Goal: Information Seeking & Learning: Learn about a topic

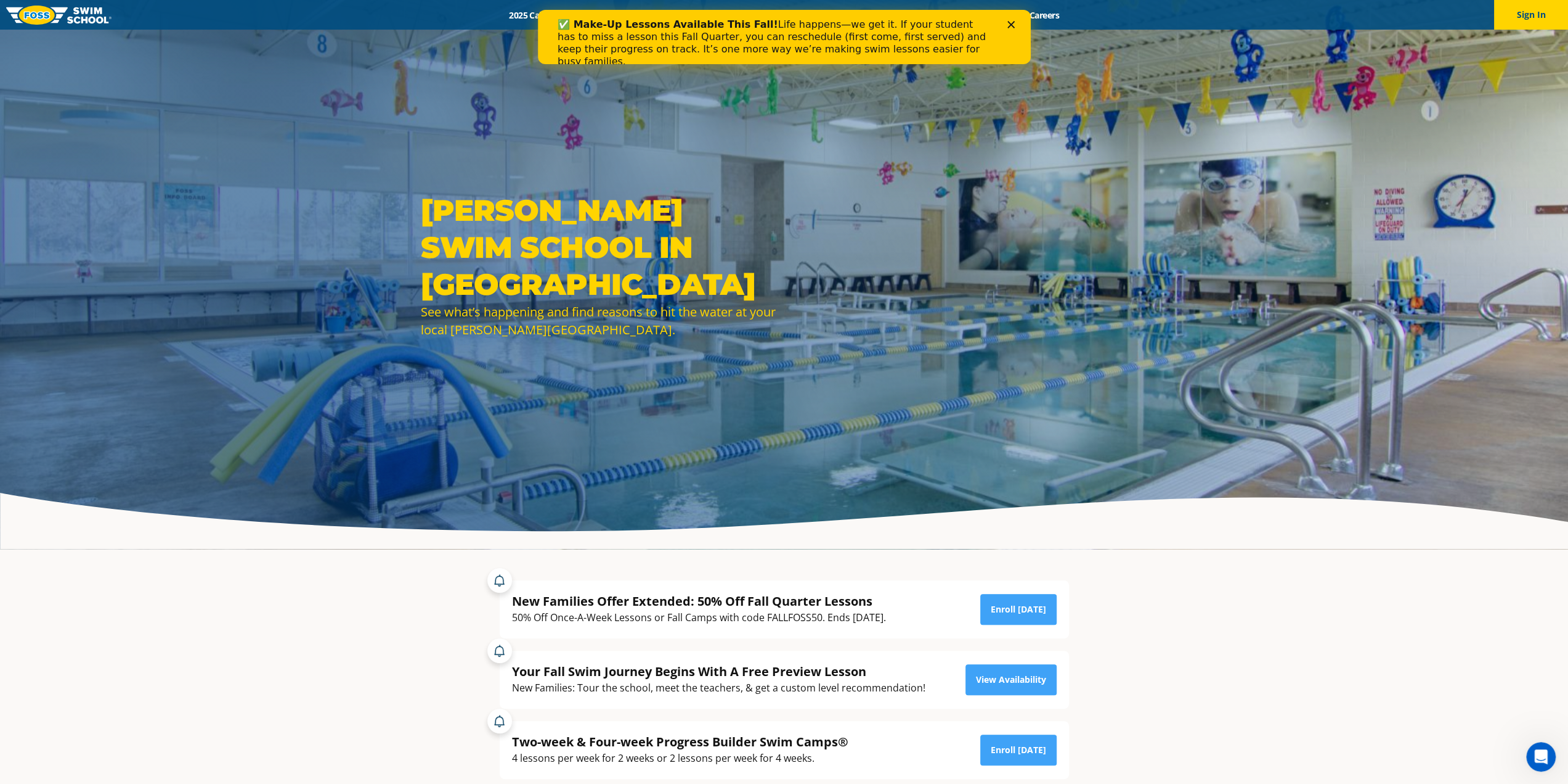
click at [1015, 24] on div "Close" at bounding box center [1013, 24] width 12 height 7
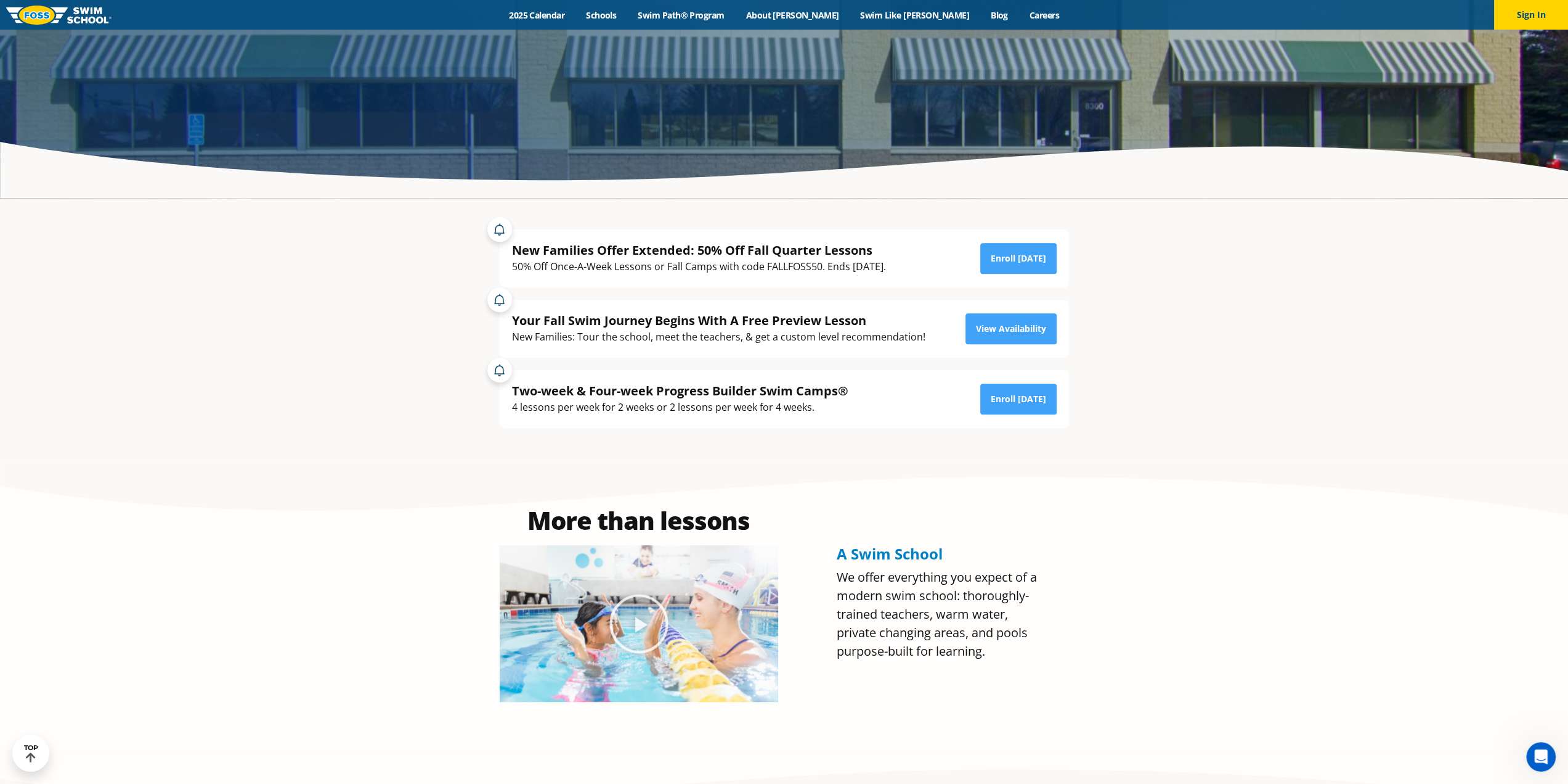
scroll to position [370, 0]
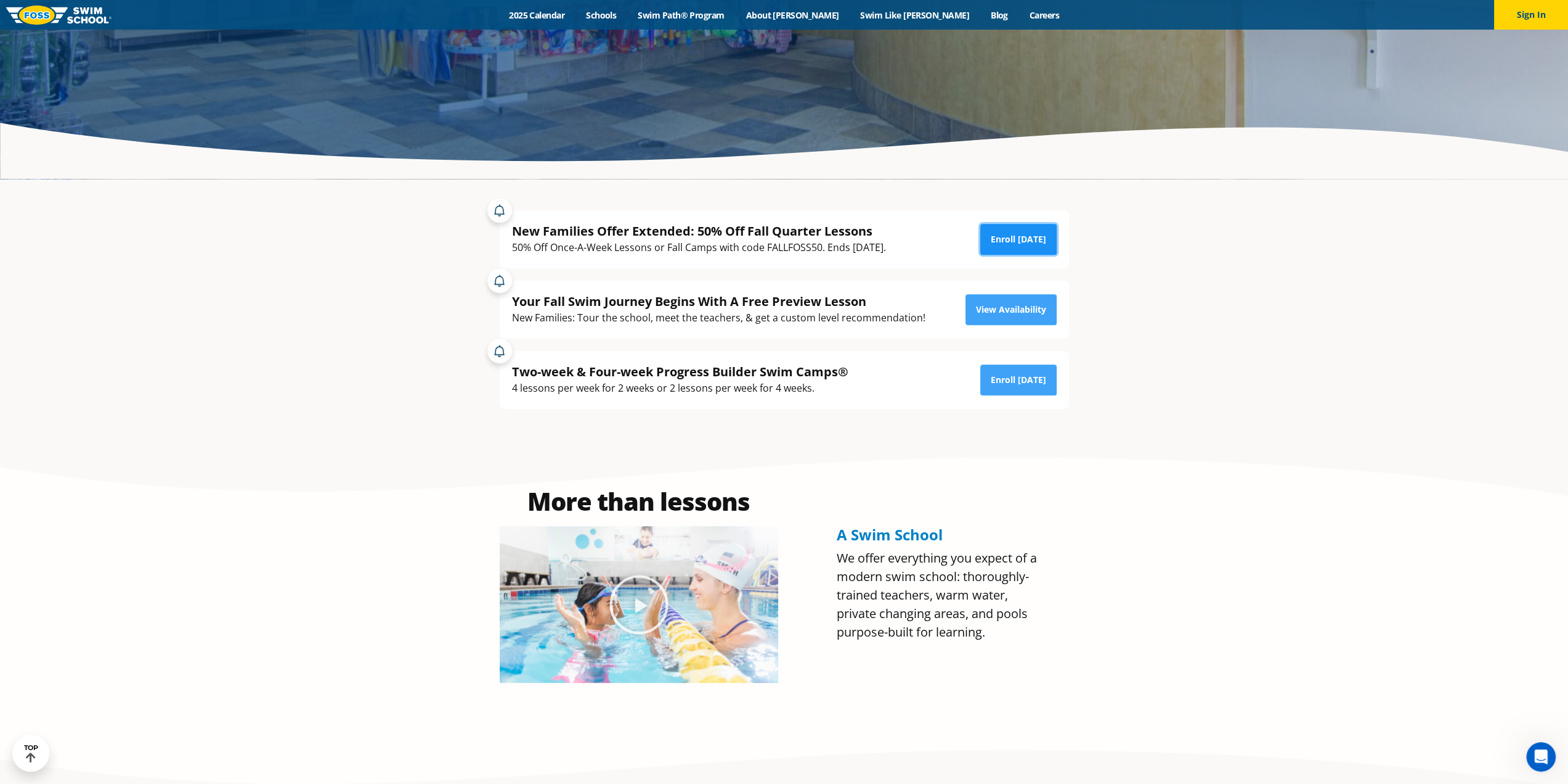
click at [1007, 236] on link "Enroll Today" at bounding box center [1019, 239] width 76 height 31
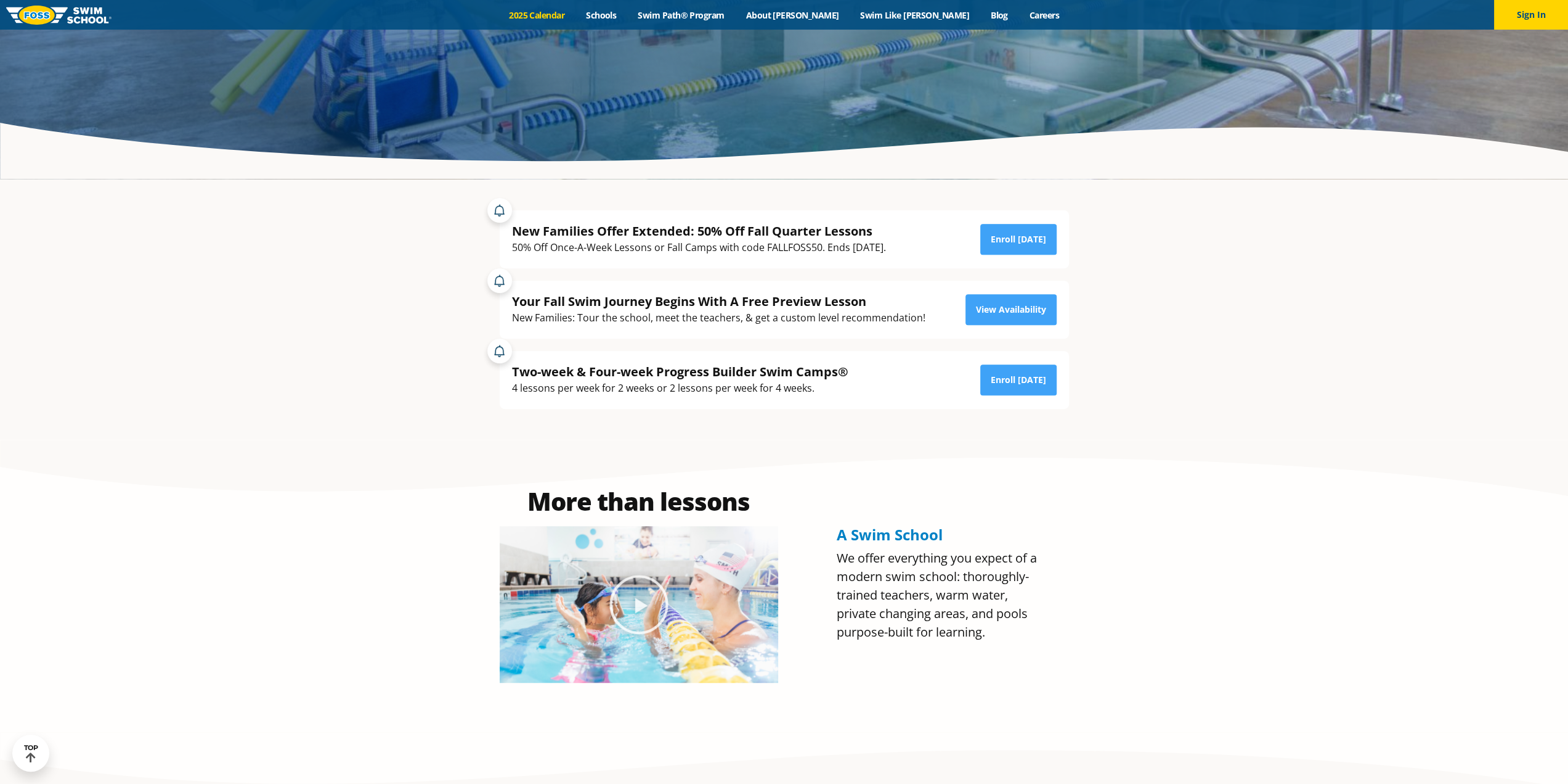
click at [576, 15] on link "2025 Calendar" at bounding box center [536, 15] width 77 height 11
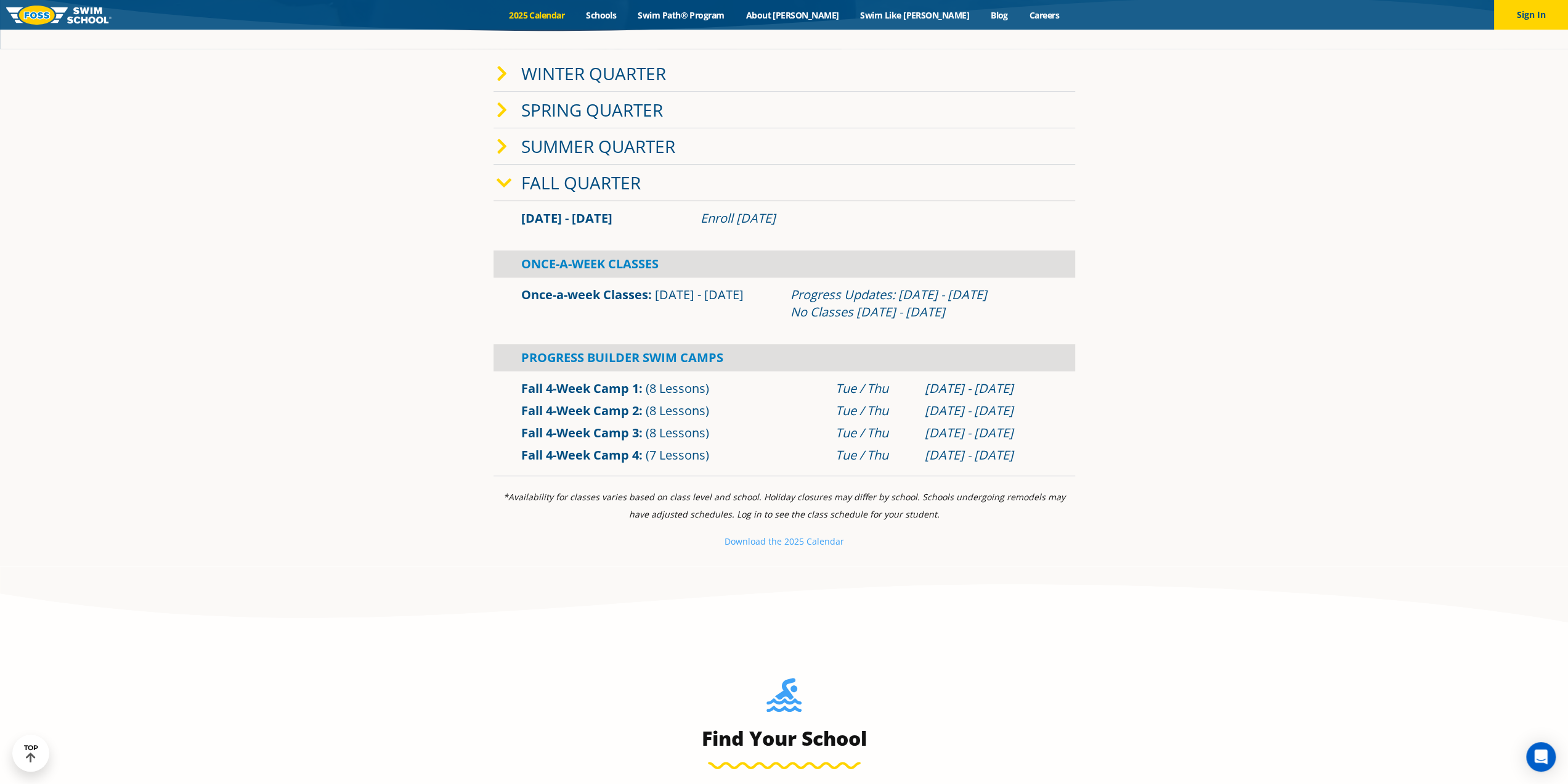
scroll to position [432, 0]
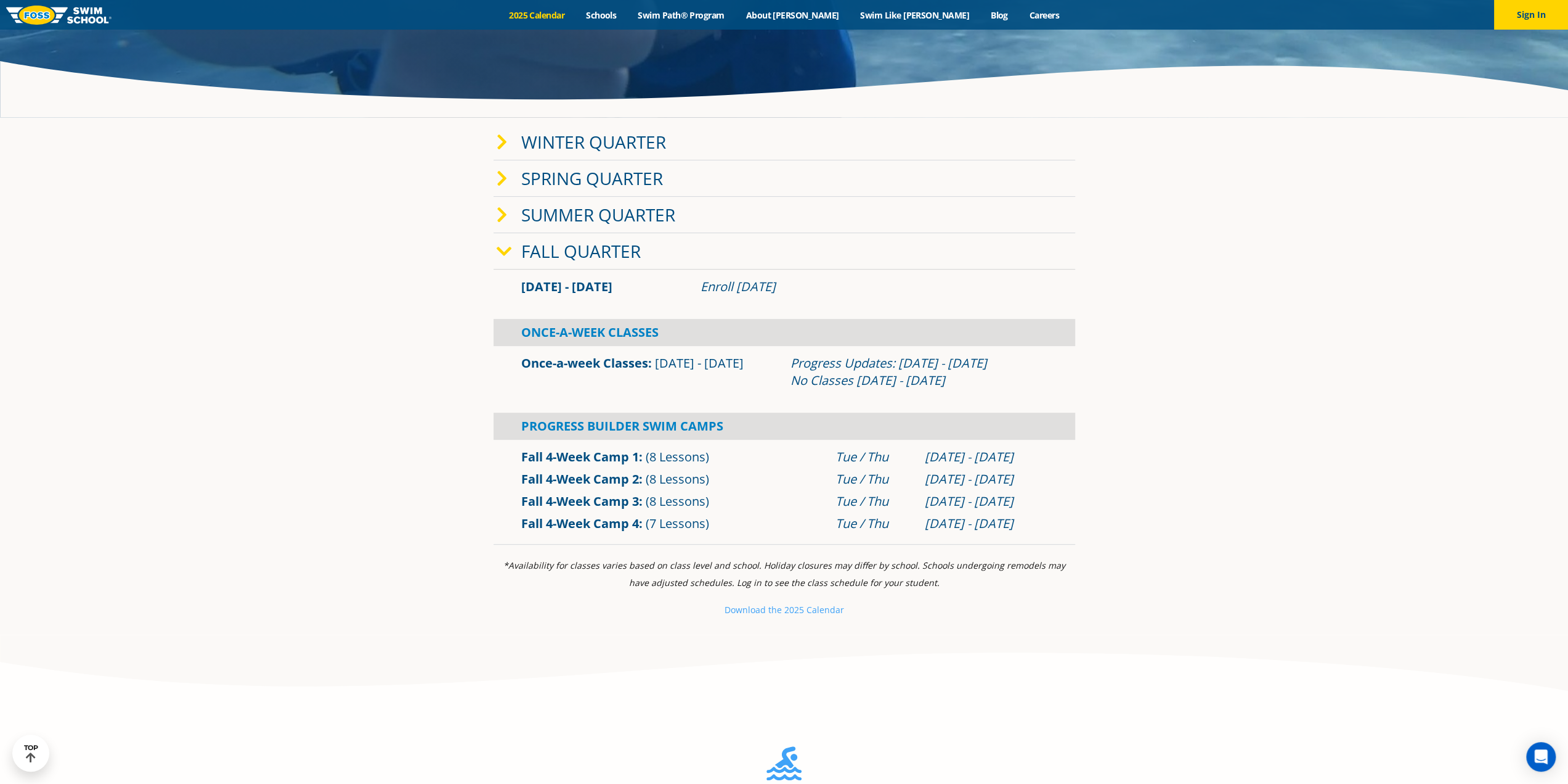
click at [0, 0] on link "Once-a-week Classes" at bounding box center [0, 0] width 0 height 0
click at [706, 14] on link "Swim Path® Program" at bounding box center [681, 15] width 108 height 11
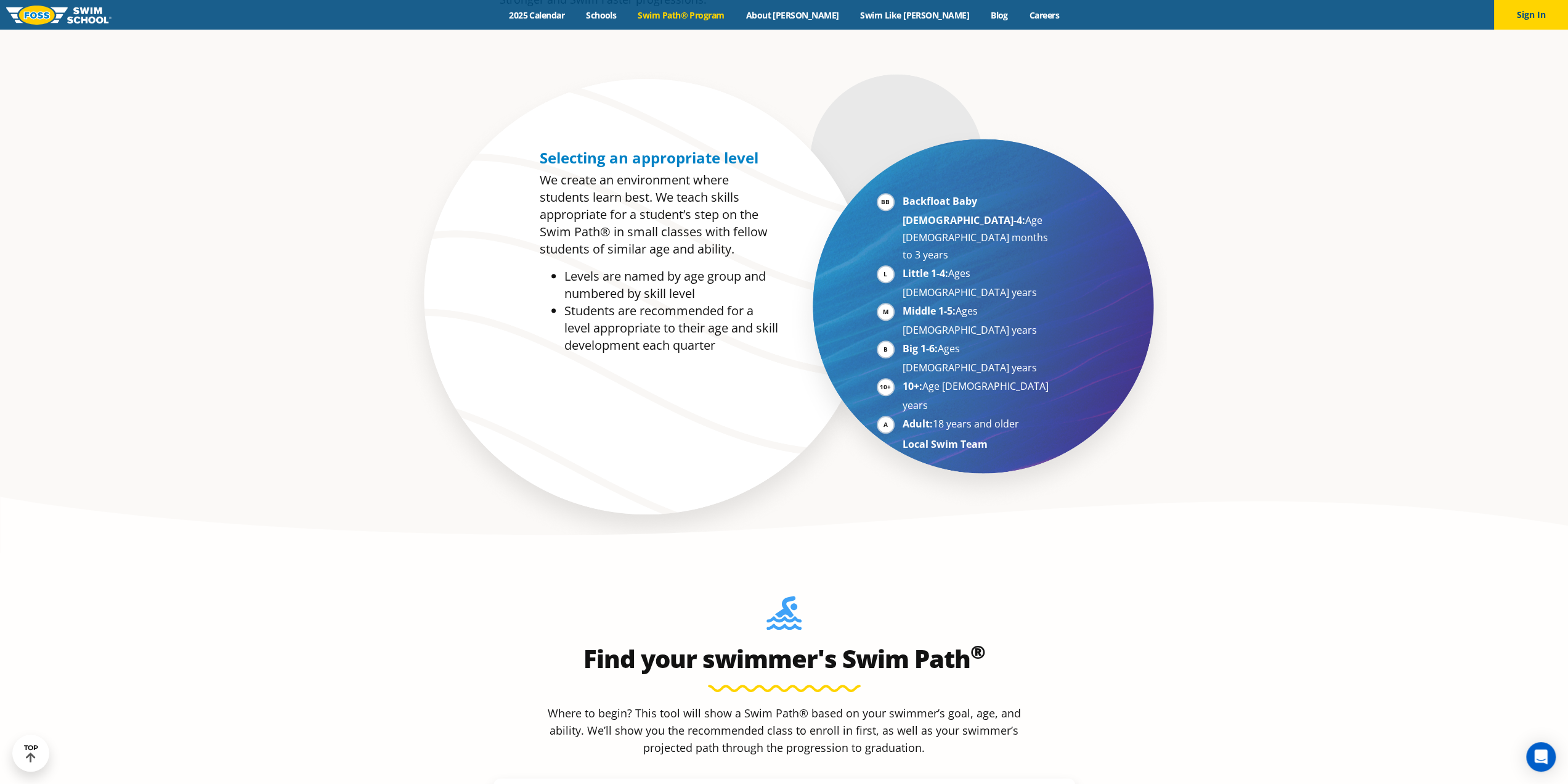
scroll to position [1048, 0]
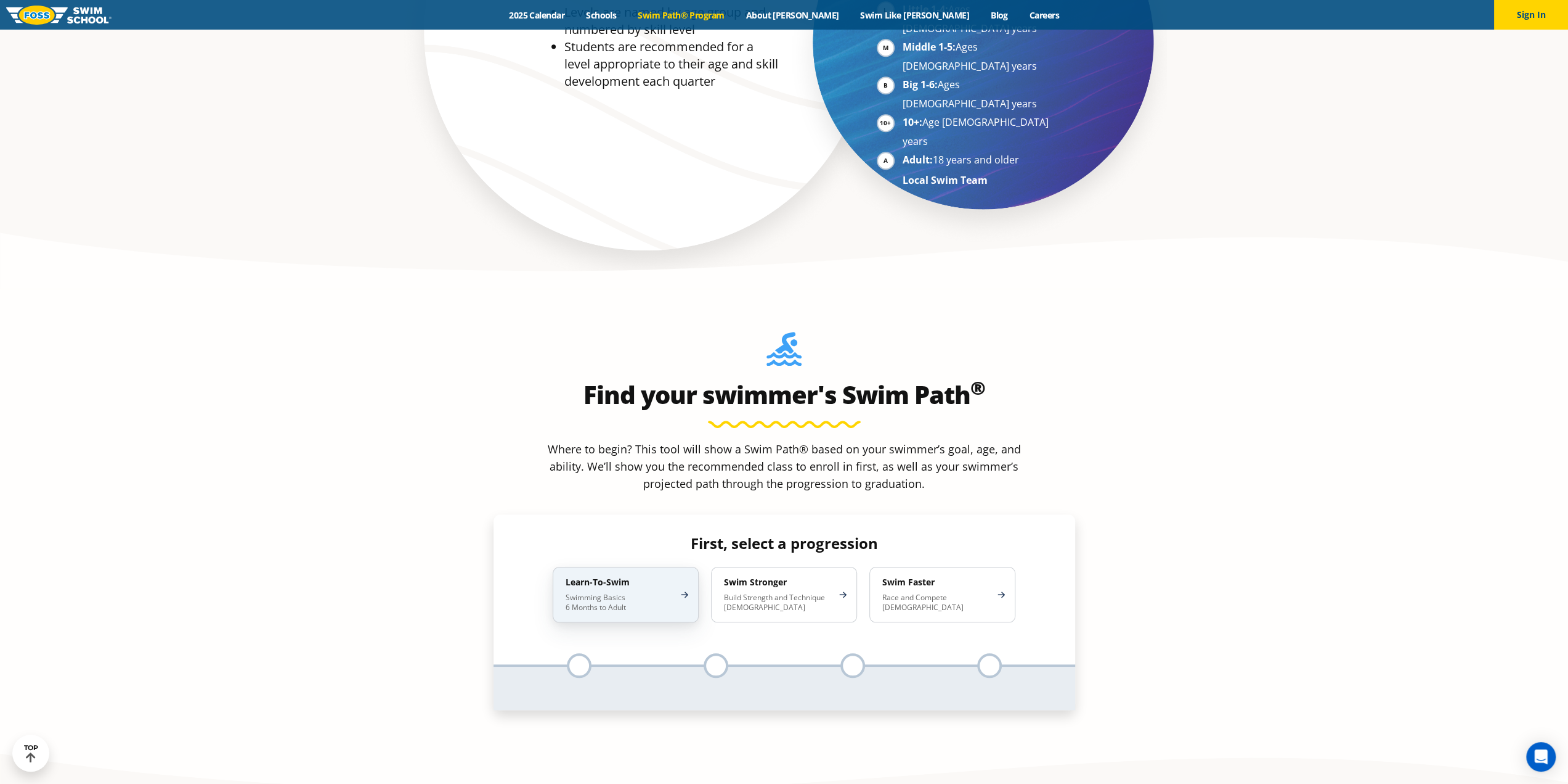
click at [641, 593] on p "Swimming Basics 6 Months to Adult" at bounding box center [619, 603] width 108 height 20
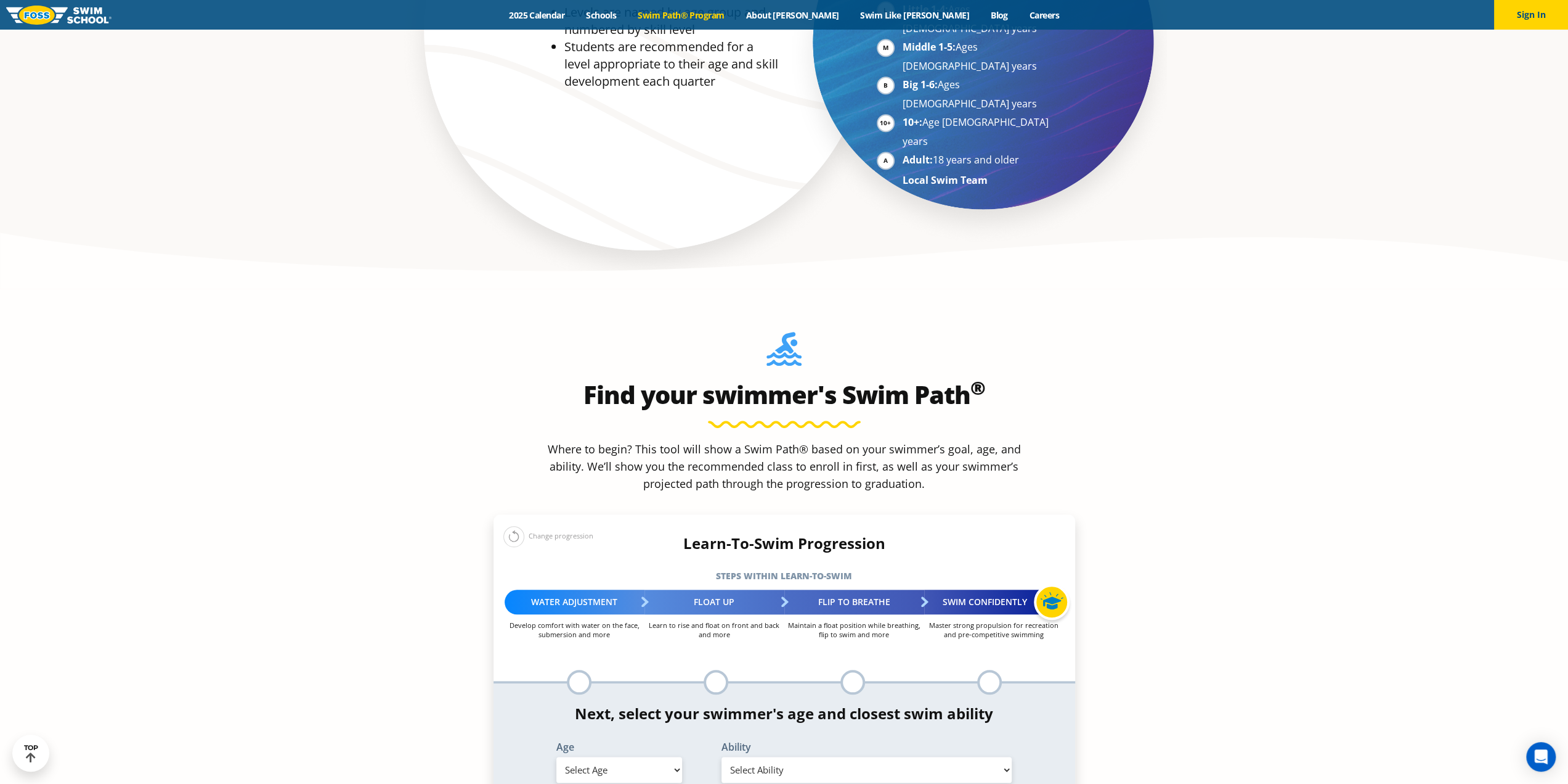
click at [667, 756] on select "Select Age 6 months - 1 year 1 year 2 years 3 years 4 years 5 years 6 years 7 y…" at bounding box center [619, 769] width 126 height 26
select select "3-years"
click at [557, 756] on select "Select Age 6 months - 1 year 1 year 2 years 3 years 4 years 5 years 6 years 7 y…" at bounding box center [619, 769] width 126 height 26
click at [779, 756] on select "Select Ability First in-water experience When in the water, reliant on a life j…" at bounding box center [867, 769] width 291 height 26
select select "3-years-first-in-water-experience"
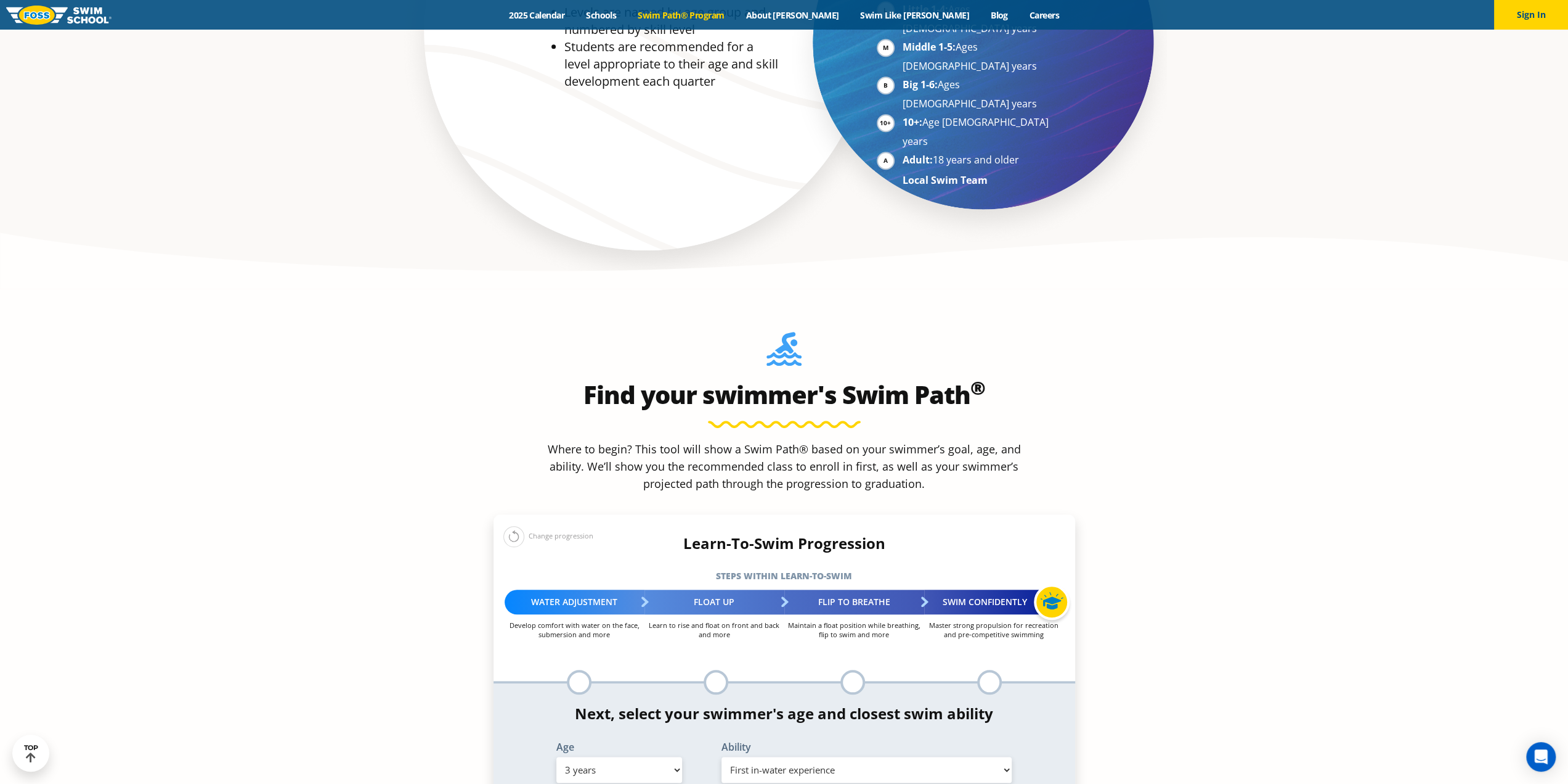
click at [722, 756] on select "Select Ability First in-water experience When in the water, reliant on a life j…" at bounding box center [867, 769] width 291 height 26
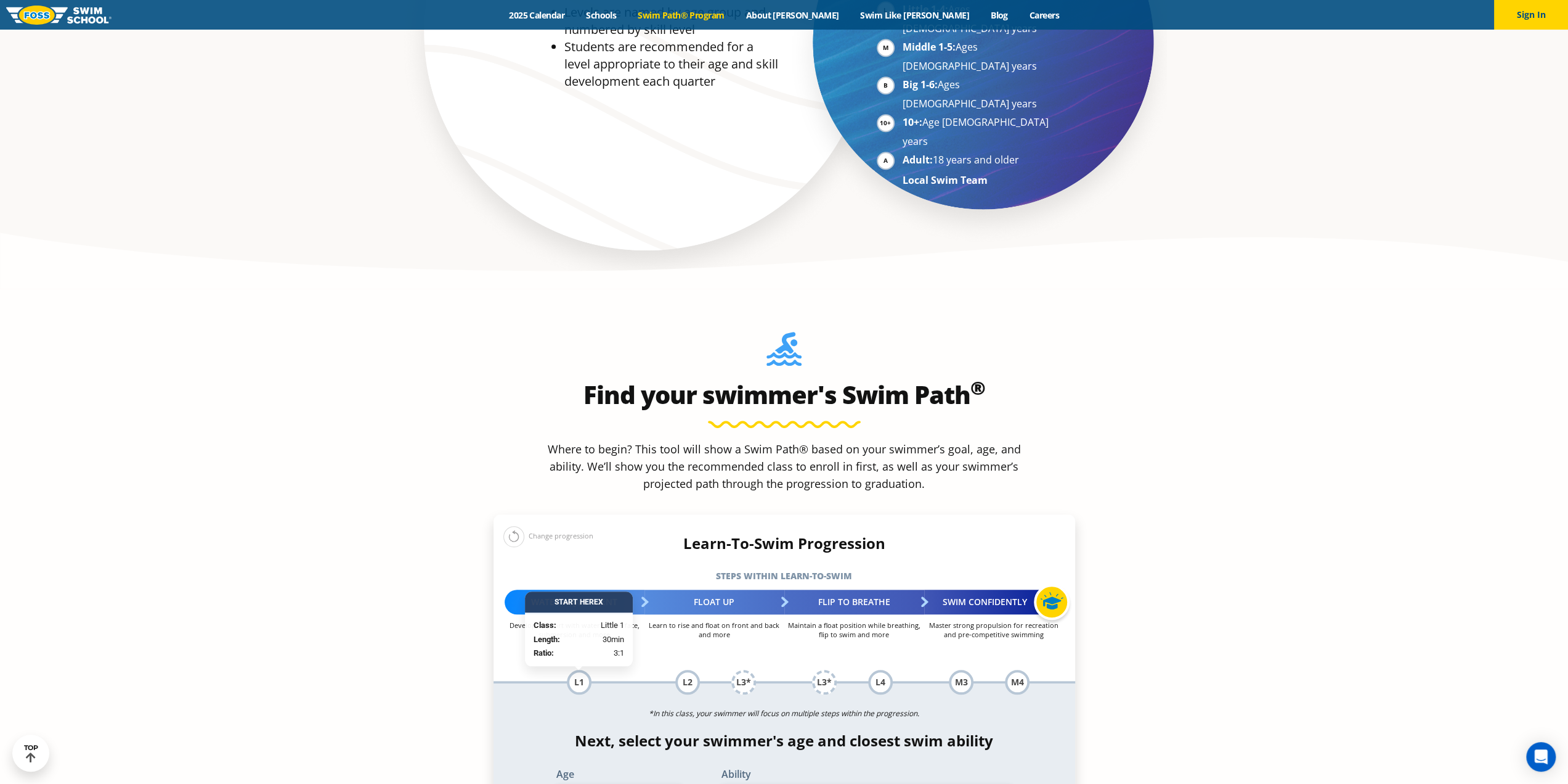
click at [670, 783] on select "Select Age 6 months - 1 year 1 year 2 years 3 years 4 years 5 years 6 years 7 y…" at bounding box center [619, 797] width 126 height 26
select select "4-years"
click at [557, 783] on select "Select Age 6 months - 1 year 1 year 2 years 3 years 4 years 5 years 6 years 7 y…" at bounding box center [619, 797] width 126 height 26
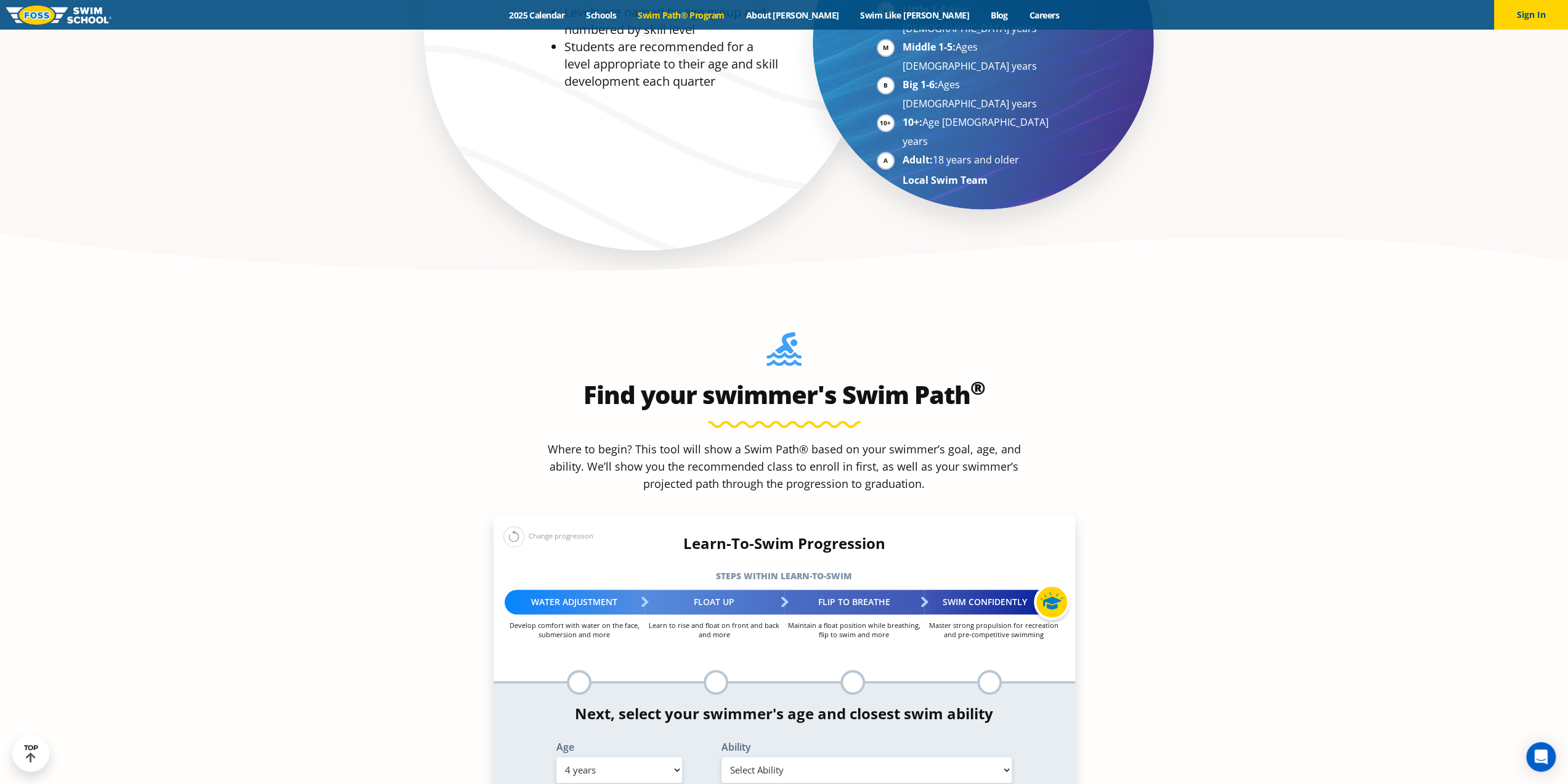
click at [827, 756] on select "Select Ability First in-water experience When in the water, reliant on a life j…" at bounding box center [867, 769] width 291 height 26
select select "4-years-first-in-water-experience"
click at [722, 756] on select "Select Ability First in-water experience When in the water, reliant on a life j…" at bounding box center [867, 769] width 291 height 26
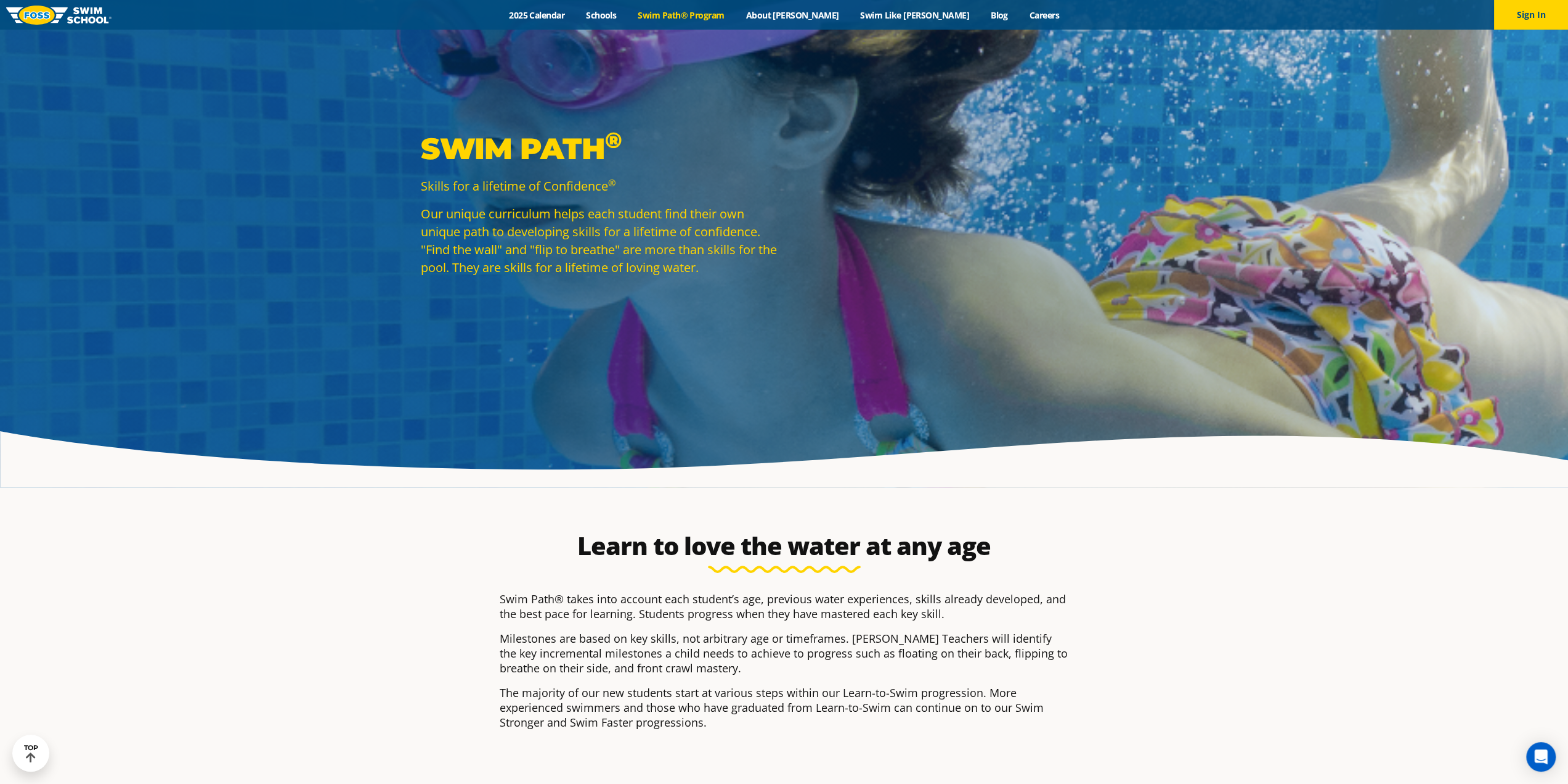
scroll to position [0, 0]
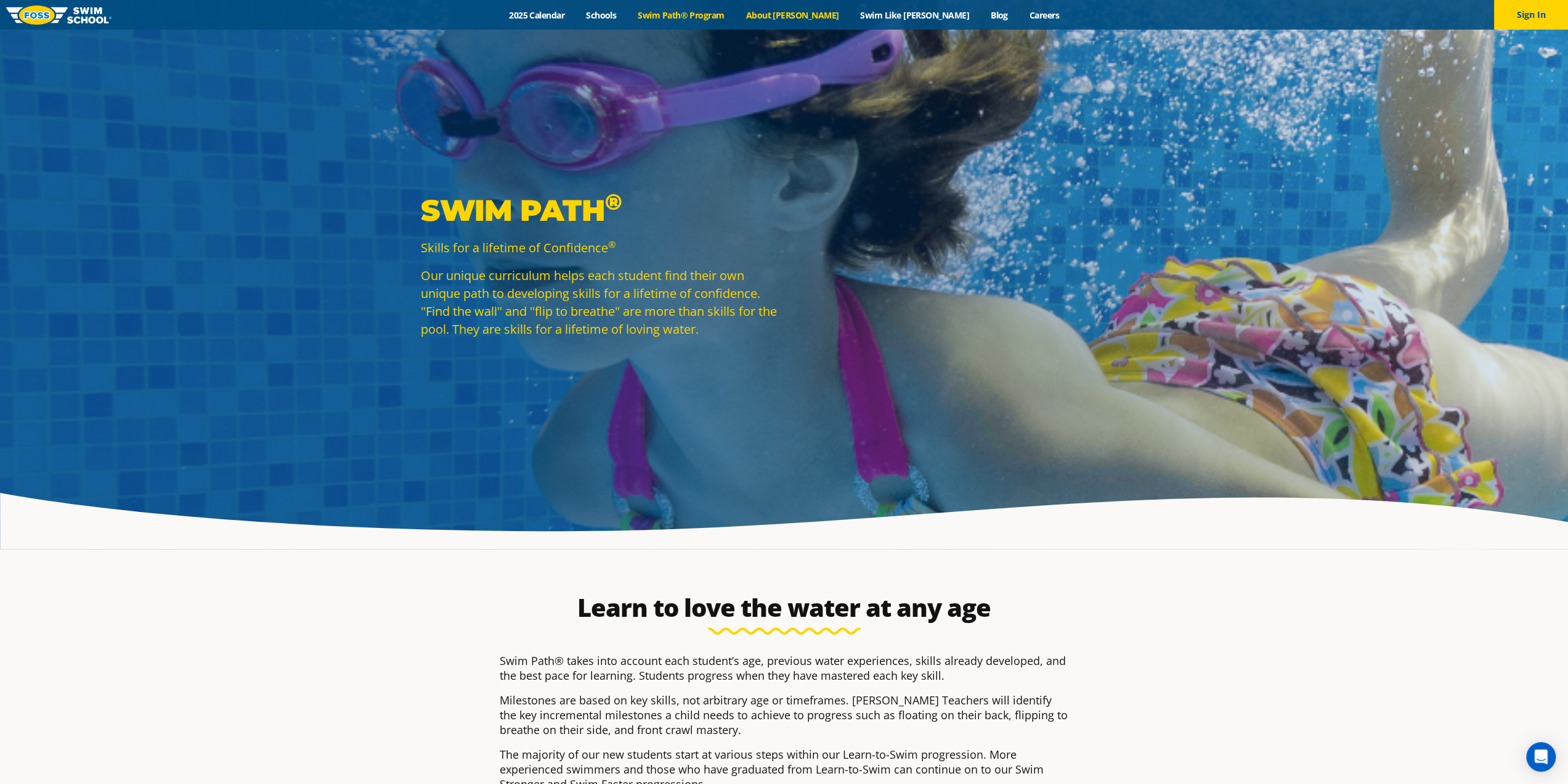
click at [828, 18] on link "About [PERSON_NAME]" at bounding box center [792, 15] width 115 height 11
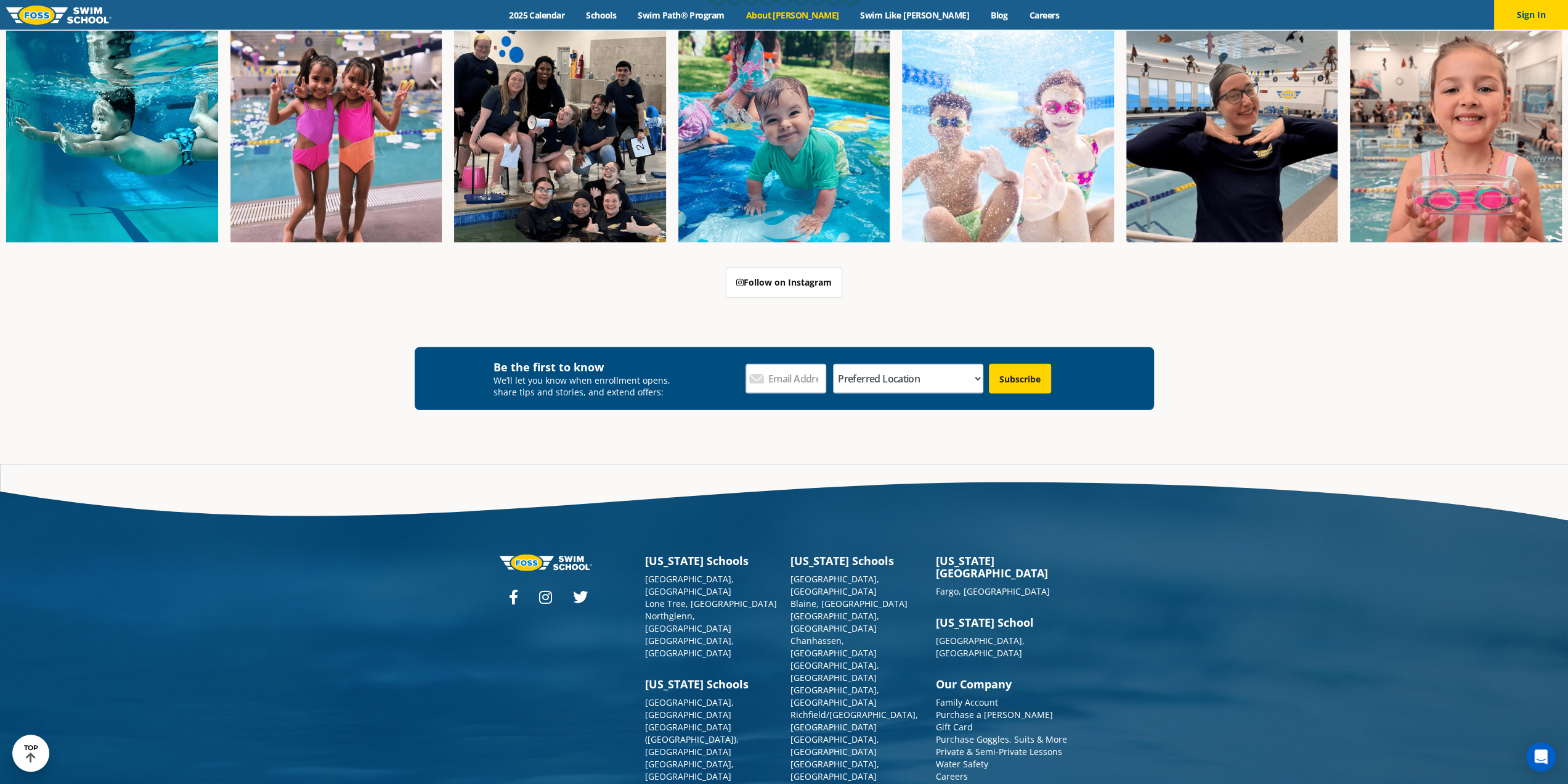
scroll to position [3356, 0]
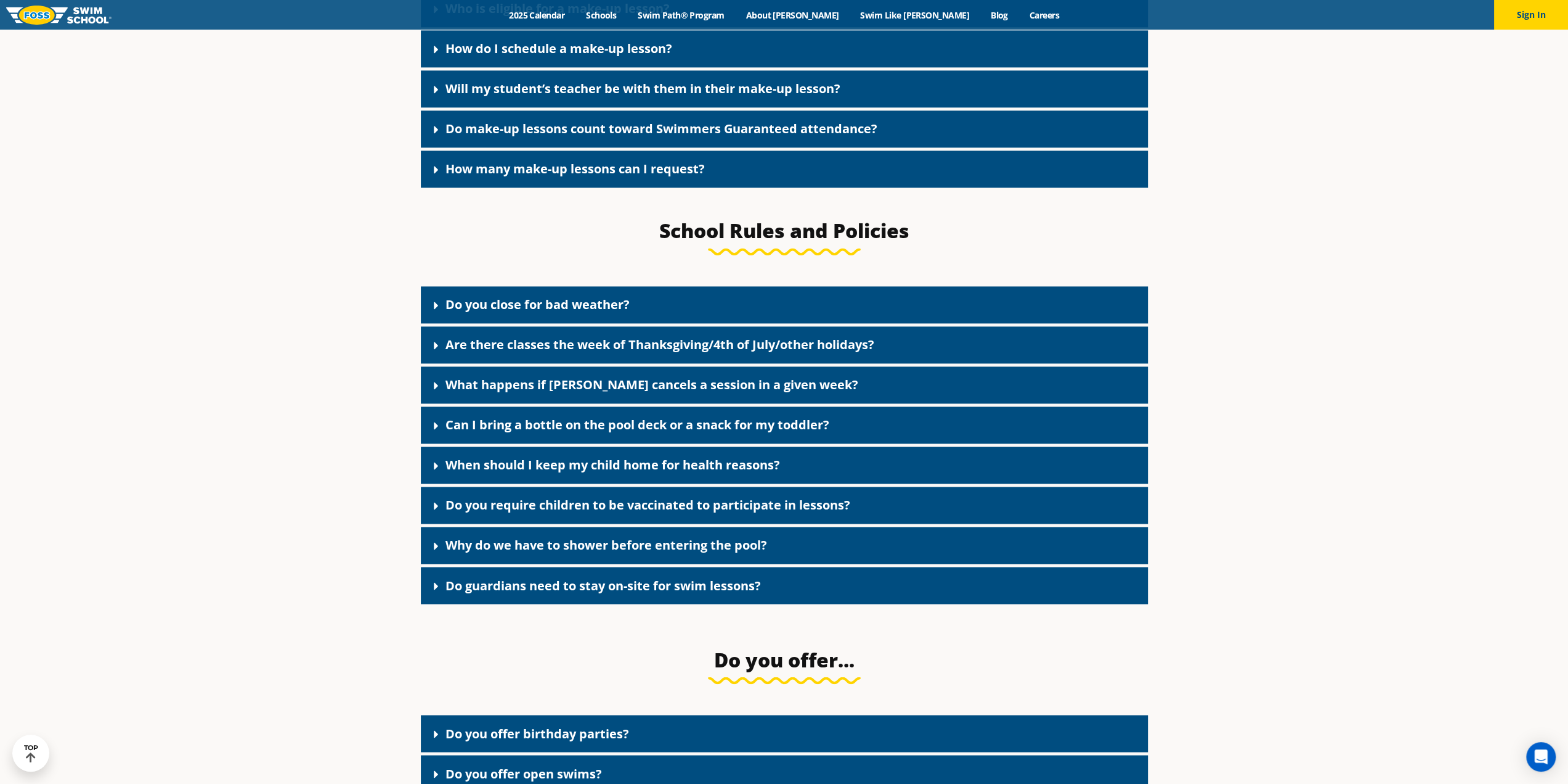
scroll to position [1788, 0]
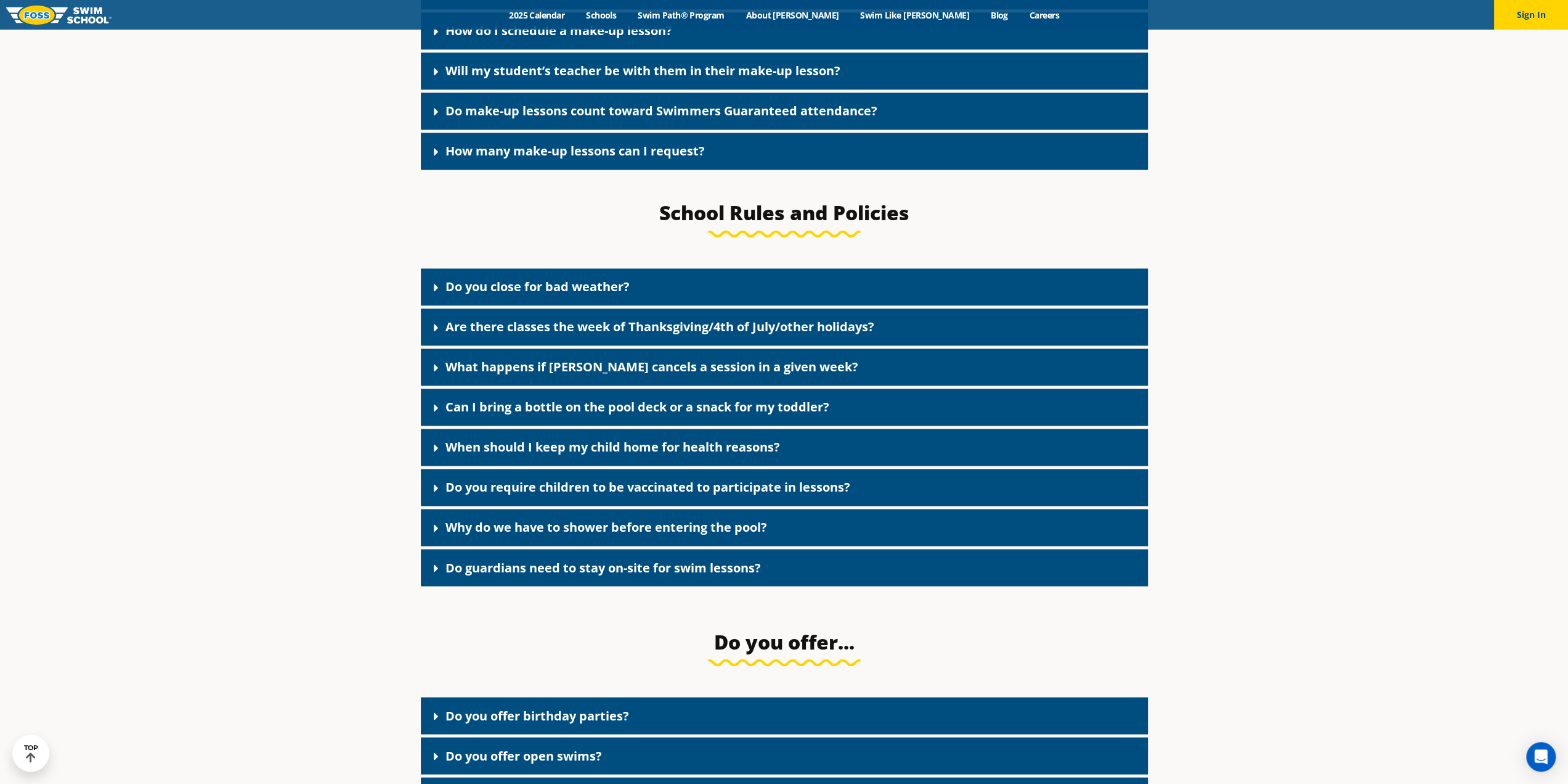
click at [501, 414] on link "Can I bring a bottle on the pool deck or a snack for my toddler?" at bounding box center [637, 407] width 384 height 16
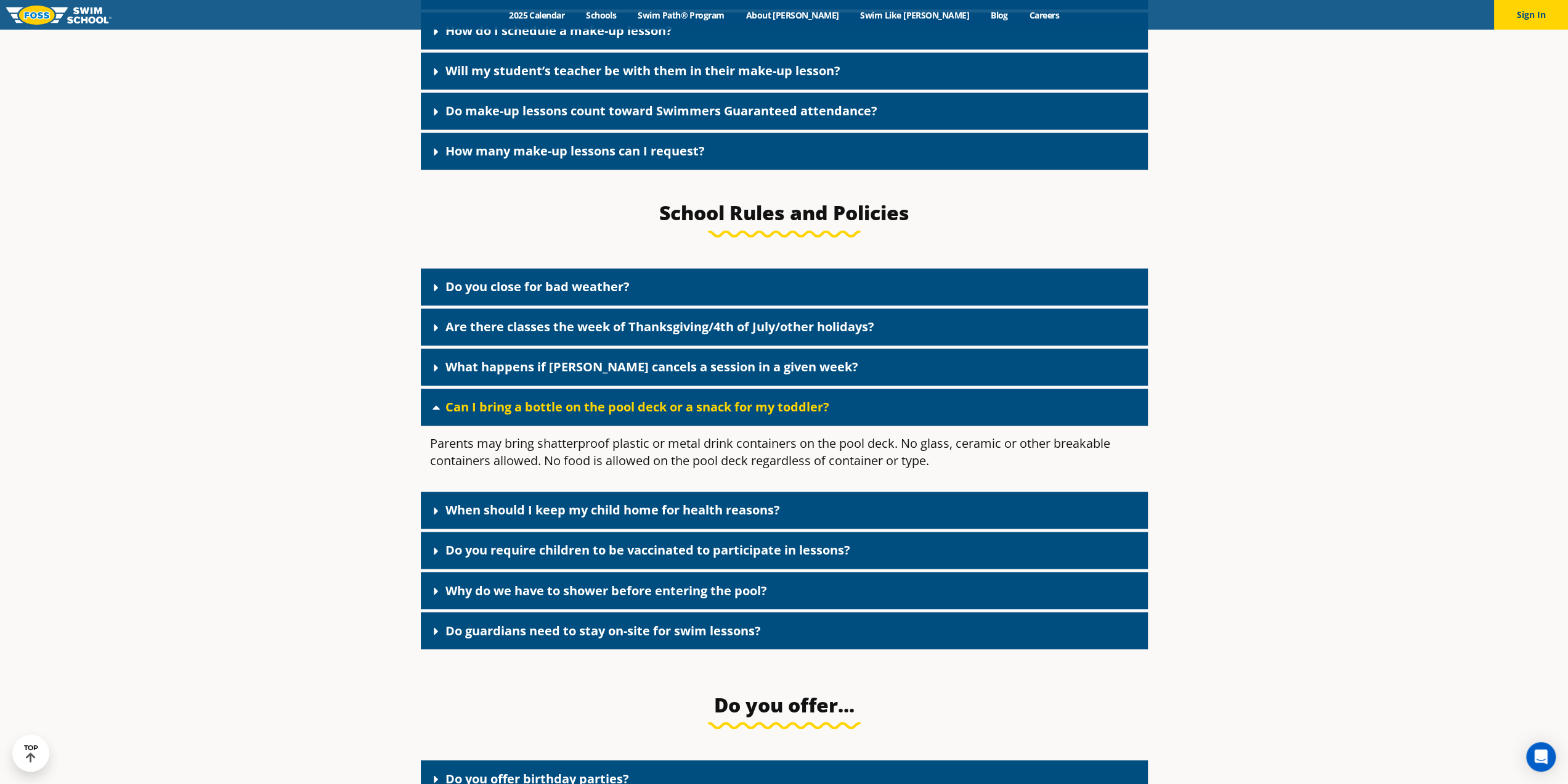
click at [501, 414] on link "Can I bring a bottle on the pool deck or a snack for my toddler?" at bounding box center [637, 407] width 384 height 16
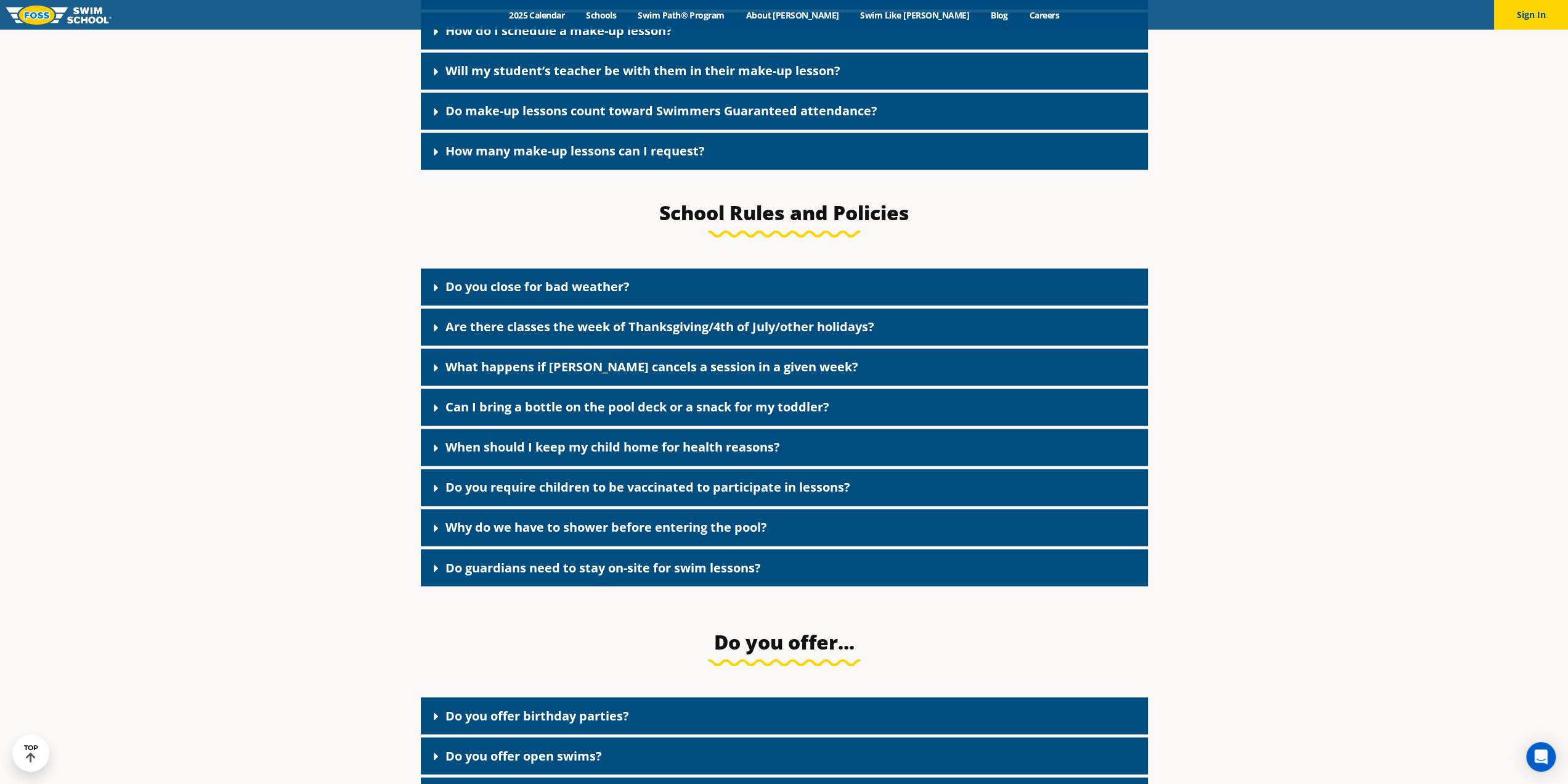
click at [533, 455] on link "When should I keep my child home for health reasons?" at bounding box center [613, 446] width 335 height 16
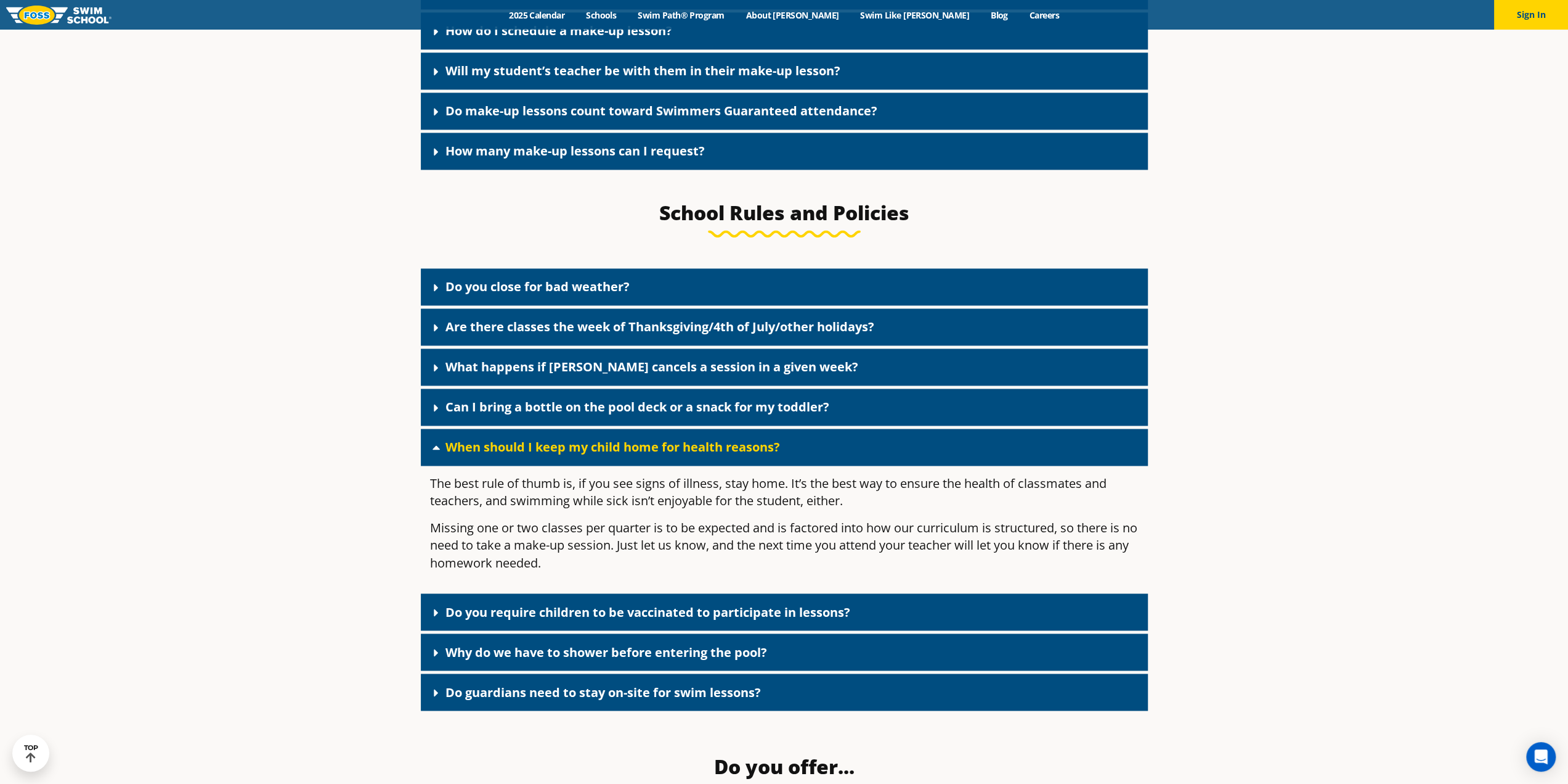
click at [533, 455] on link "When should I keep my child home for health reasons?" at bounding box center [613, 446] width 335 height 16
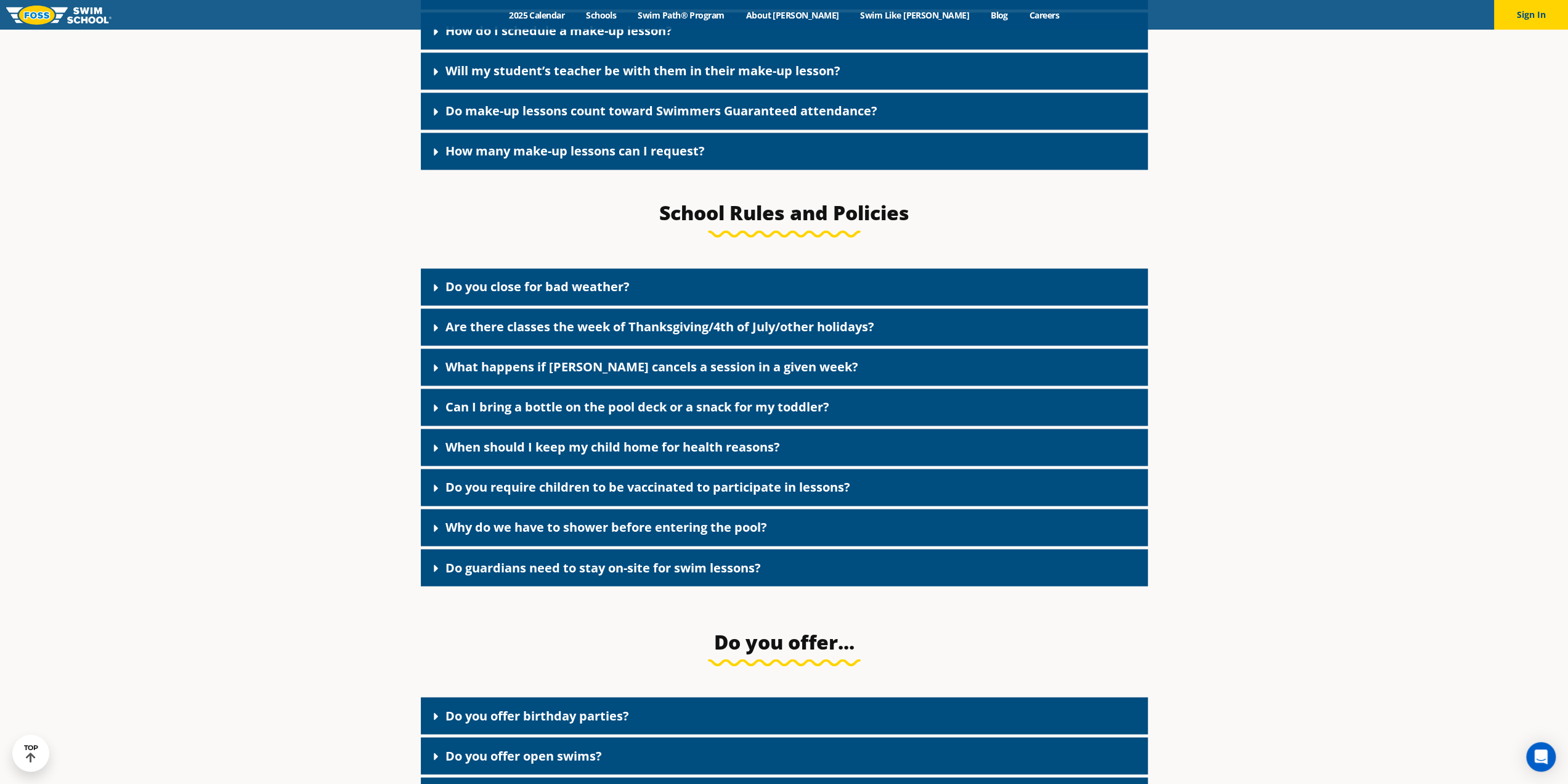
click at [562, 535] on link "Why do we have to shower before entering the pool?" at bounding box center [606, 527] width 322 height 16
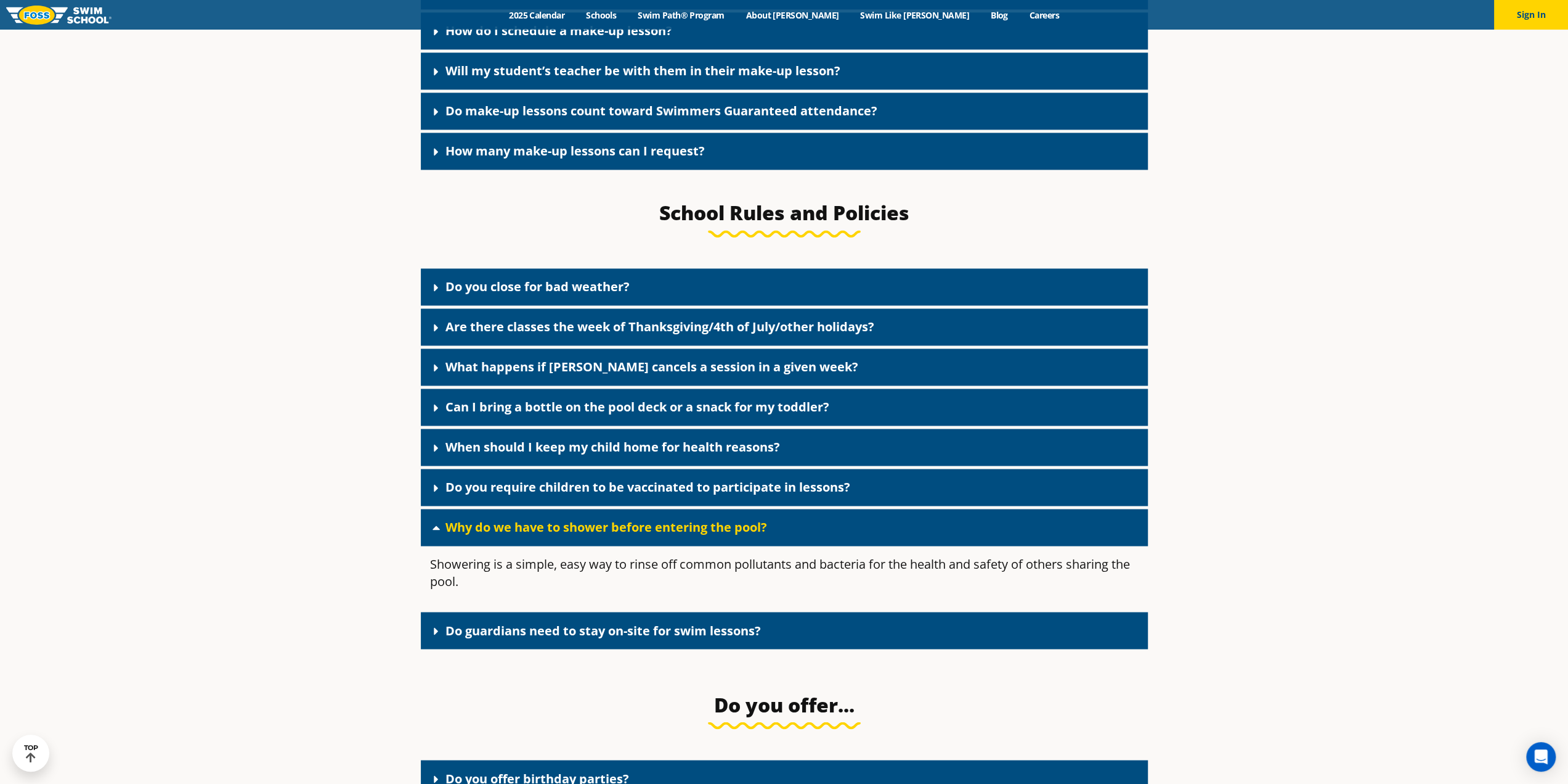
click at [562, 535] on link "Why do we have to shower before entering the pool?" at bounding box center [606, 527] width 322 height 16
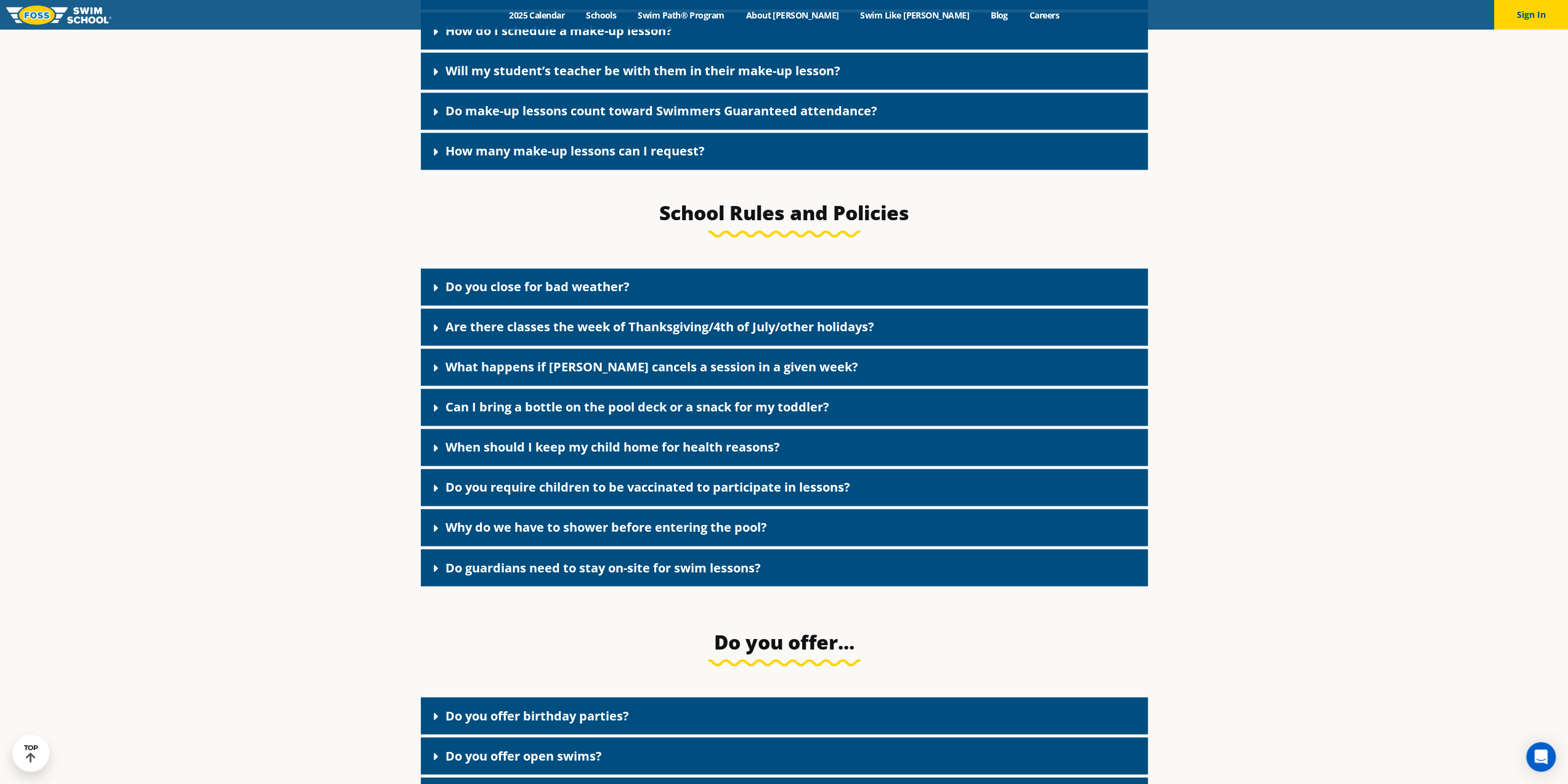
click at [562, 568] on link "Do guardians need to stay on-site for swim lessons?" at bounding box center [603, 567] width 315 height 16
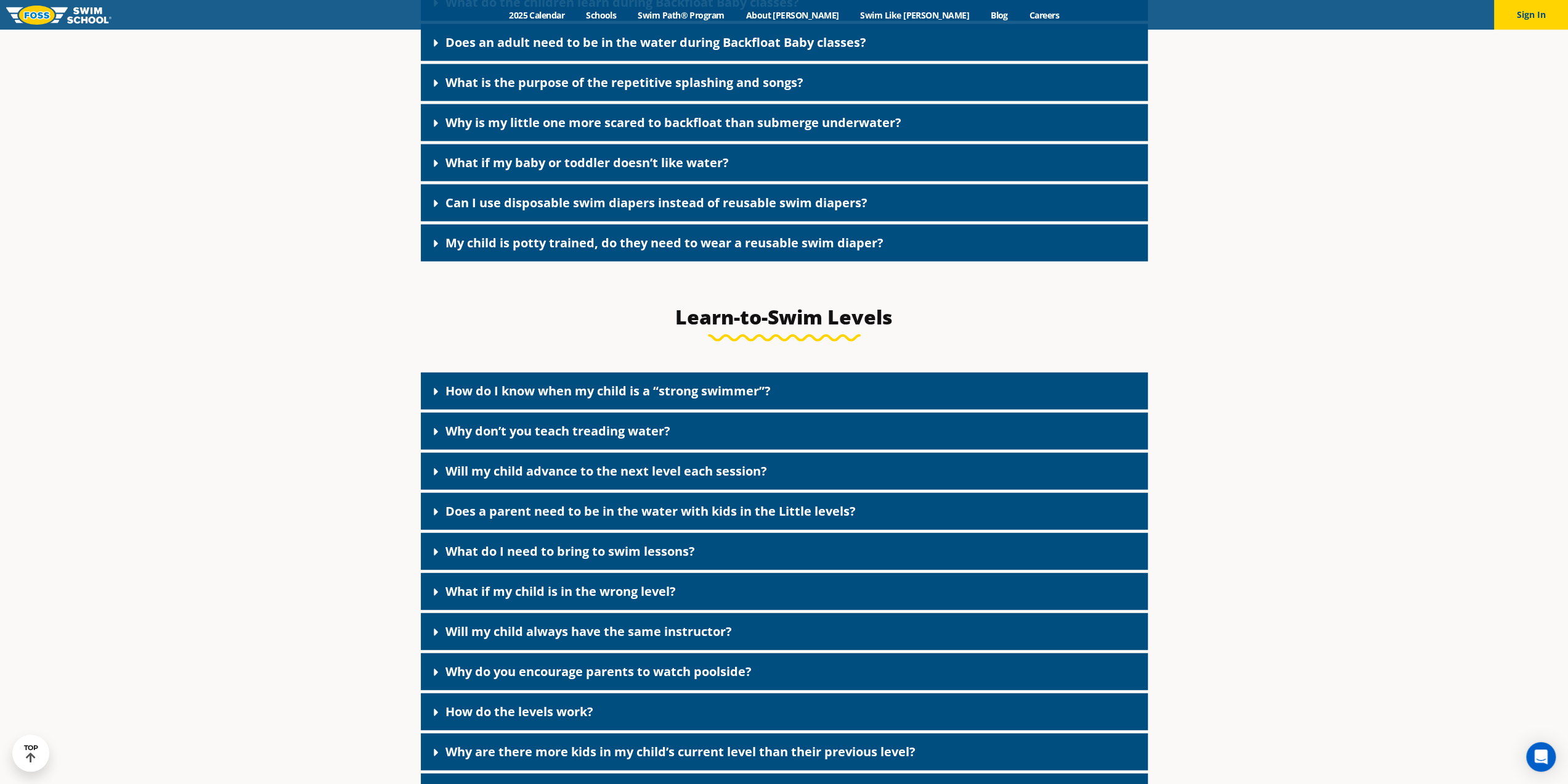
scroll to position [3268, 0]
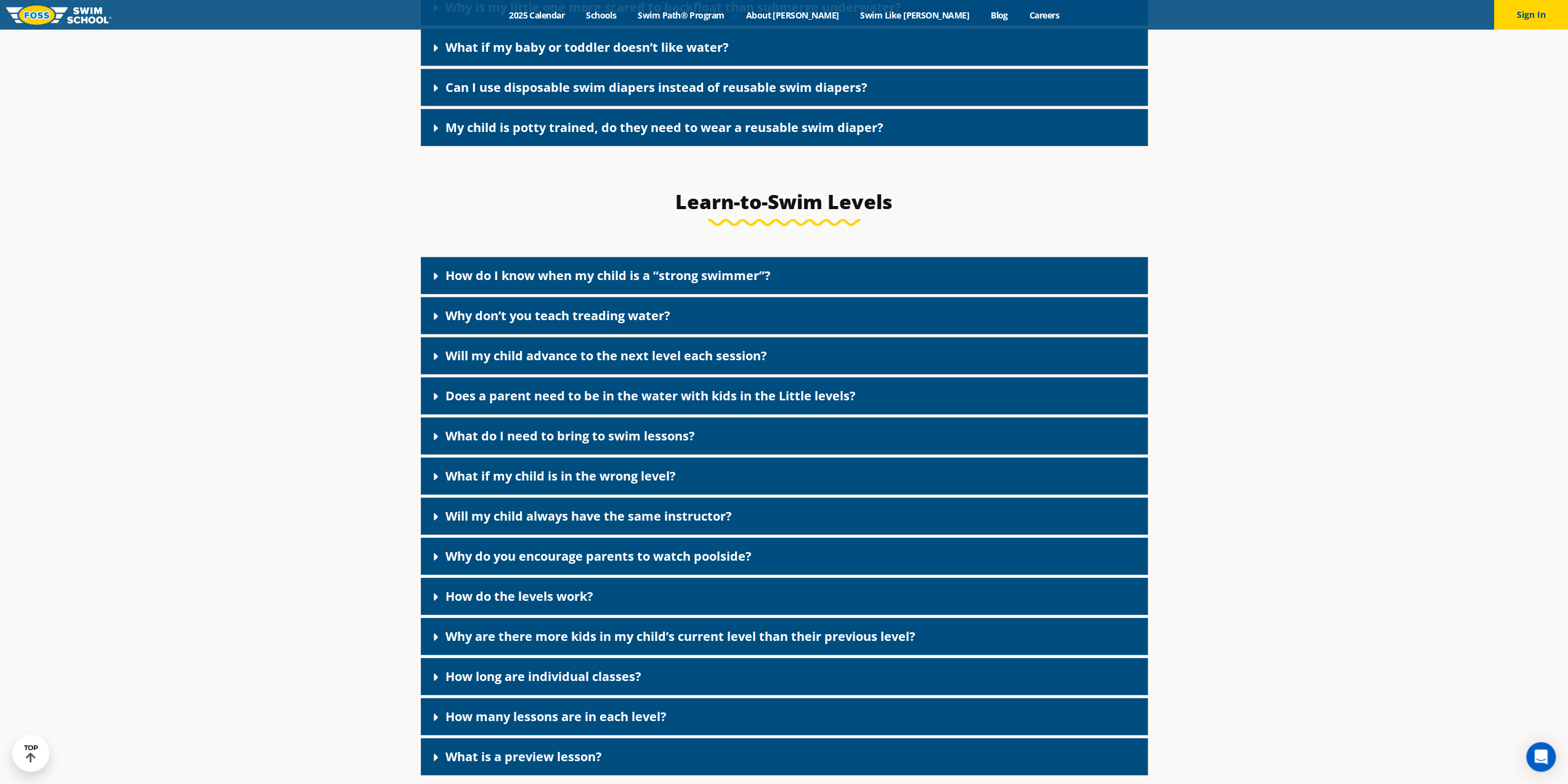
click at [645, 404] on link "Does a parent need to be in the water with kids in the Little levels?" at bounding box center [650, 395] width 410 height 16
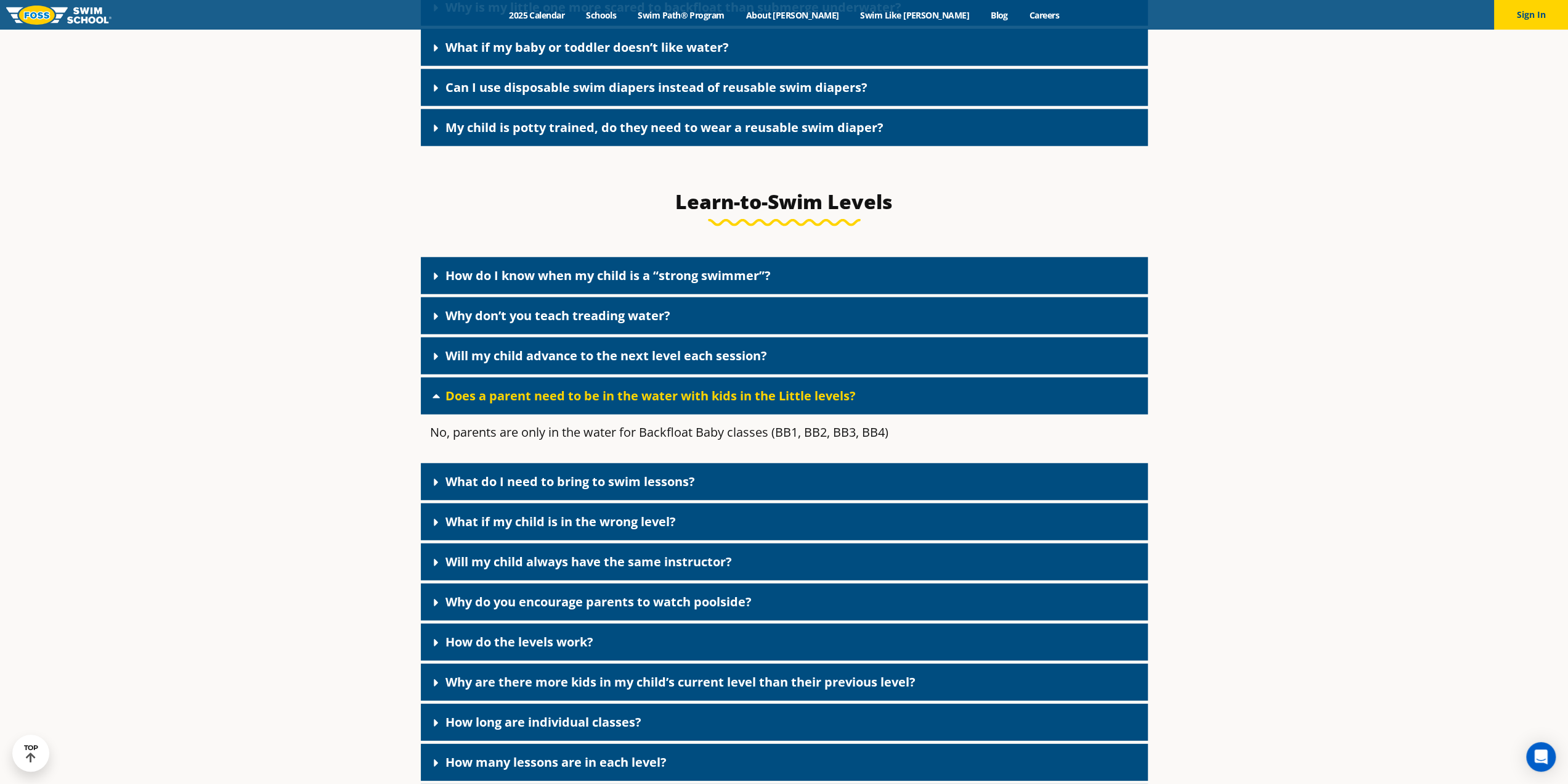
click at [756, 500] on div "What do I need to bring to swim lessons?" at bounding box center [784, 481] width 728 height 37
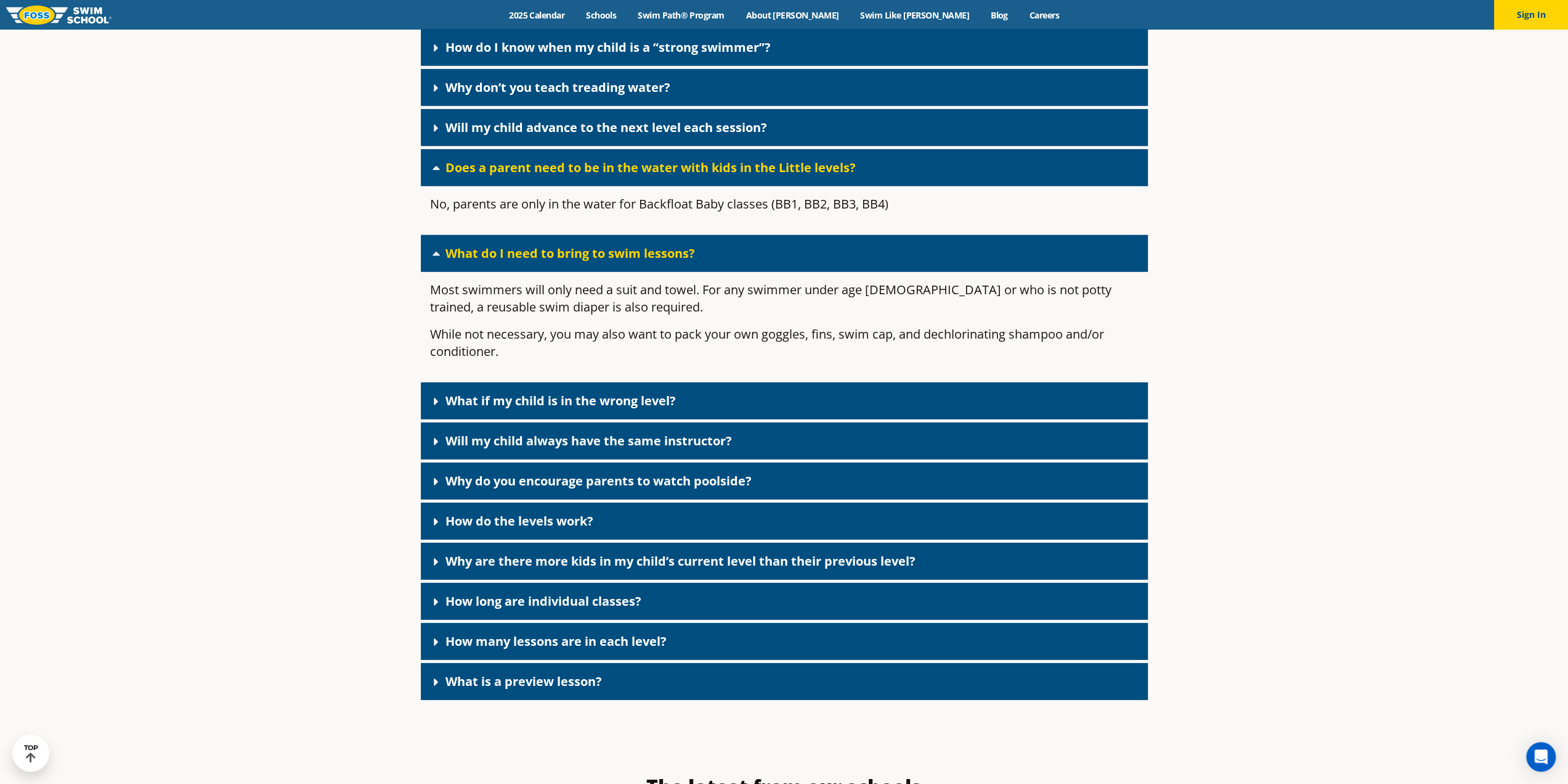
scroll to position [3514, 0]
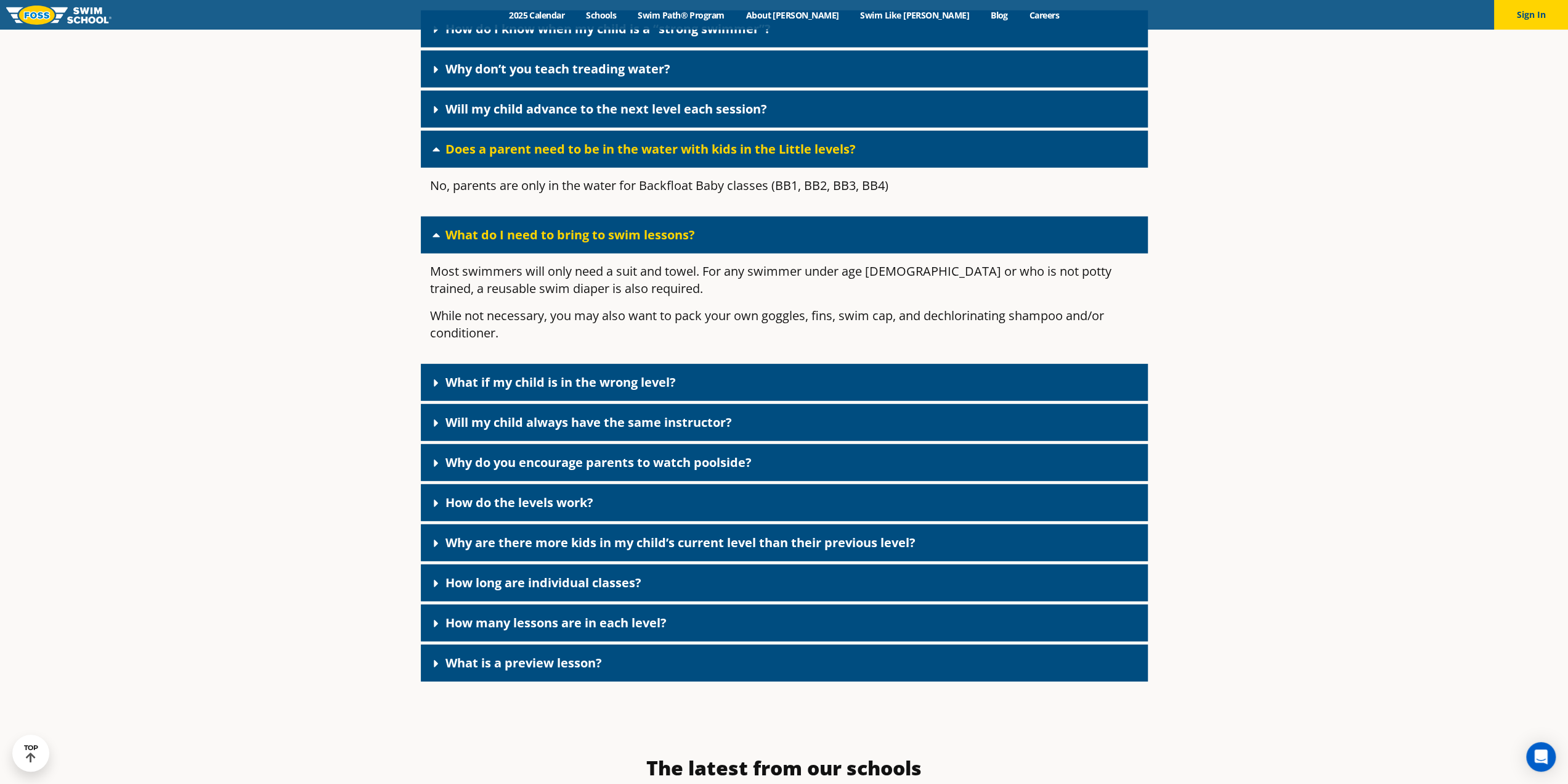
click at [612, 470] on link "Why do you encourage parents to watch poolside?" at bounding box center [598, 462] width 306 height 16
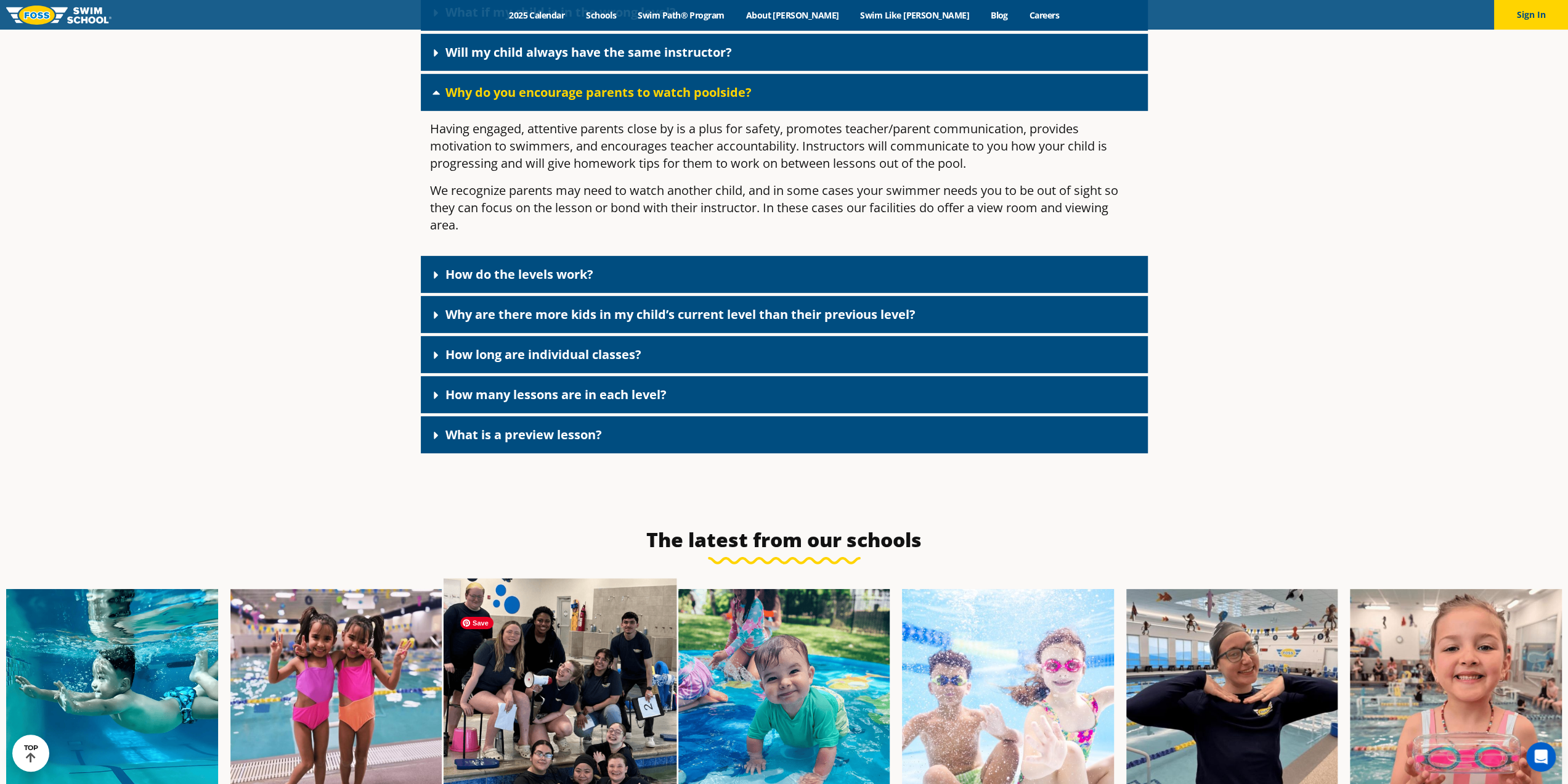
scroll to position [3946, 0]
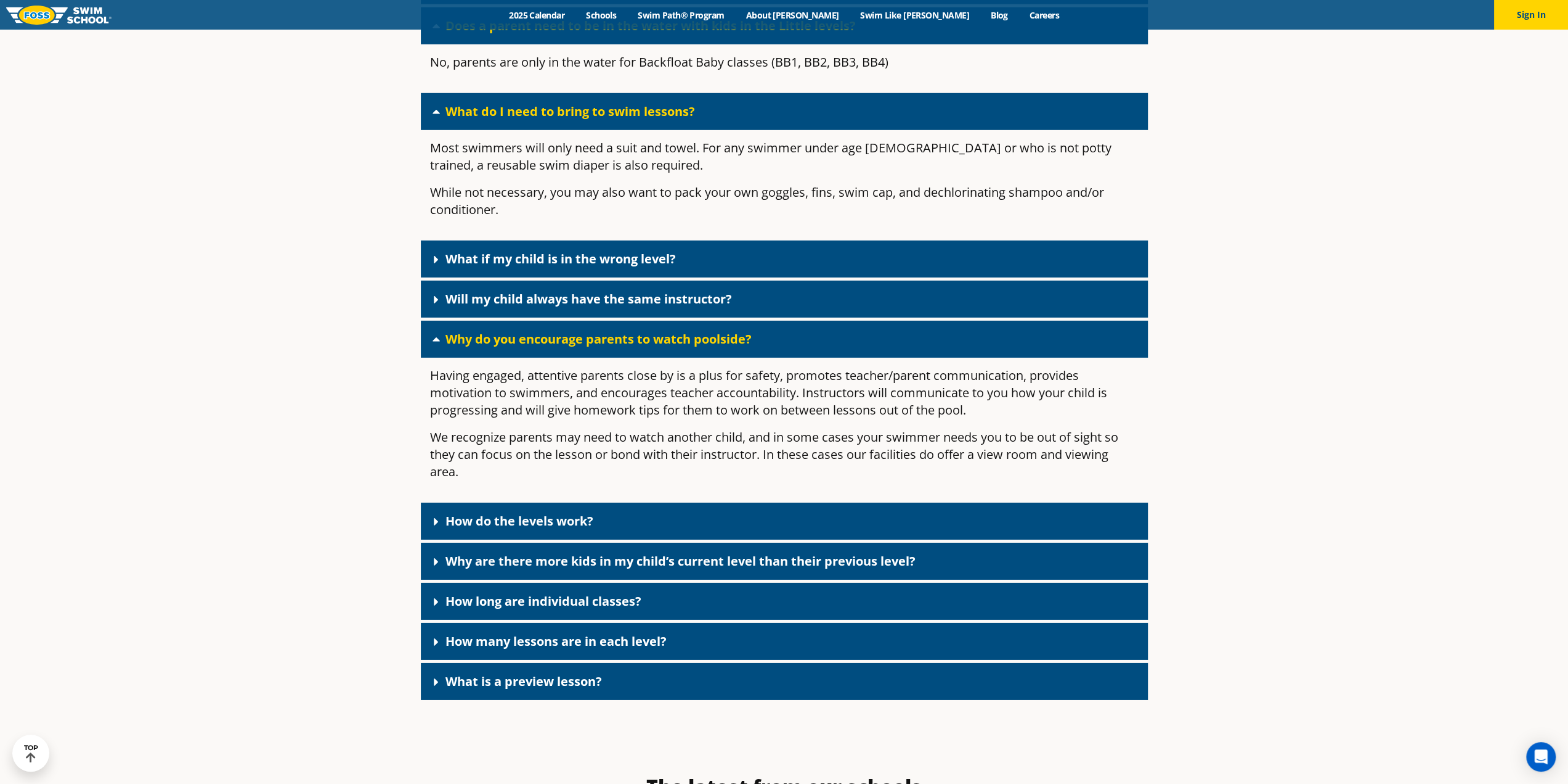
drag, startPoint x: 637, startPoint y: 616, endPoint x: 348, endPoint y: 457, distance: 329.9
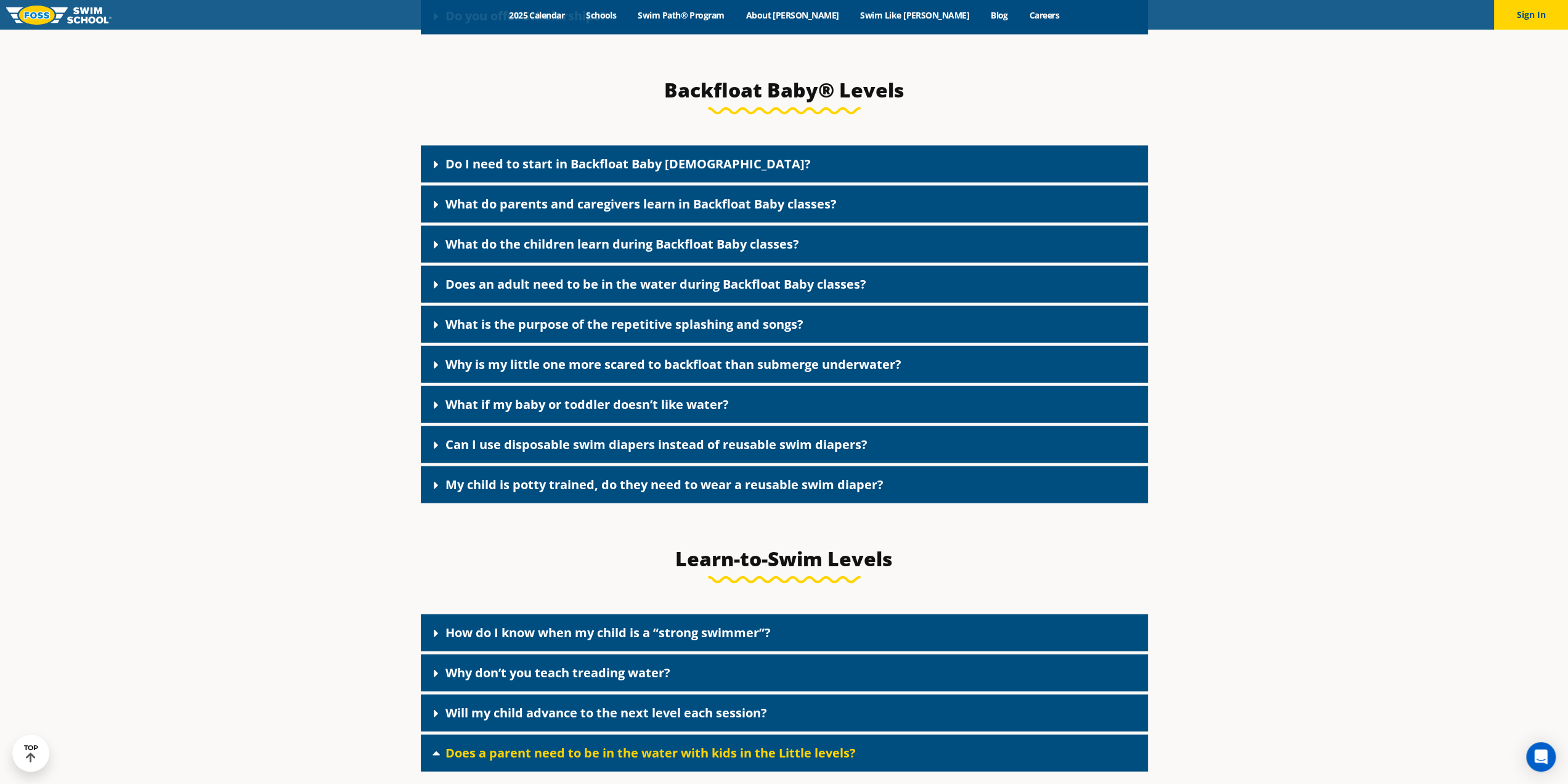
scroll to position [2898, 0]
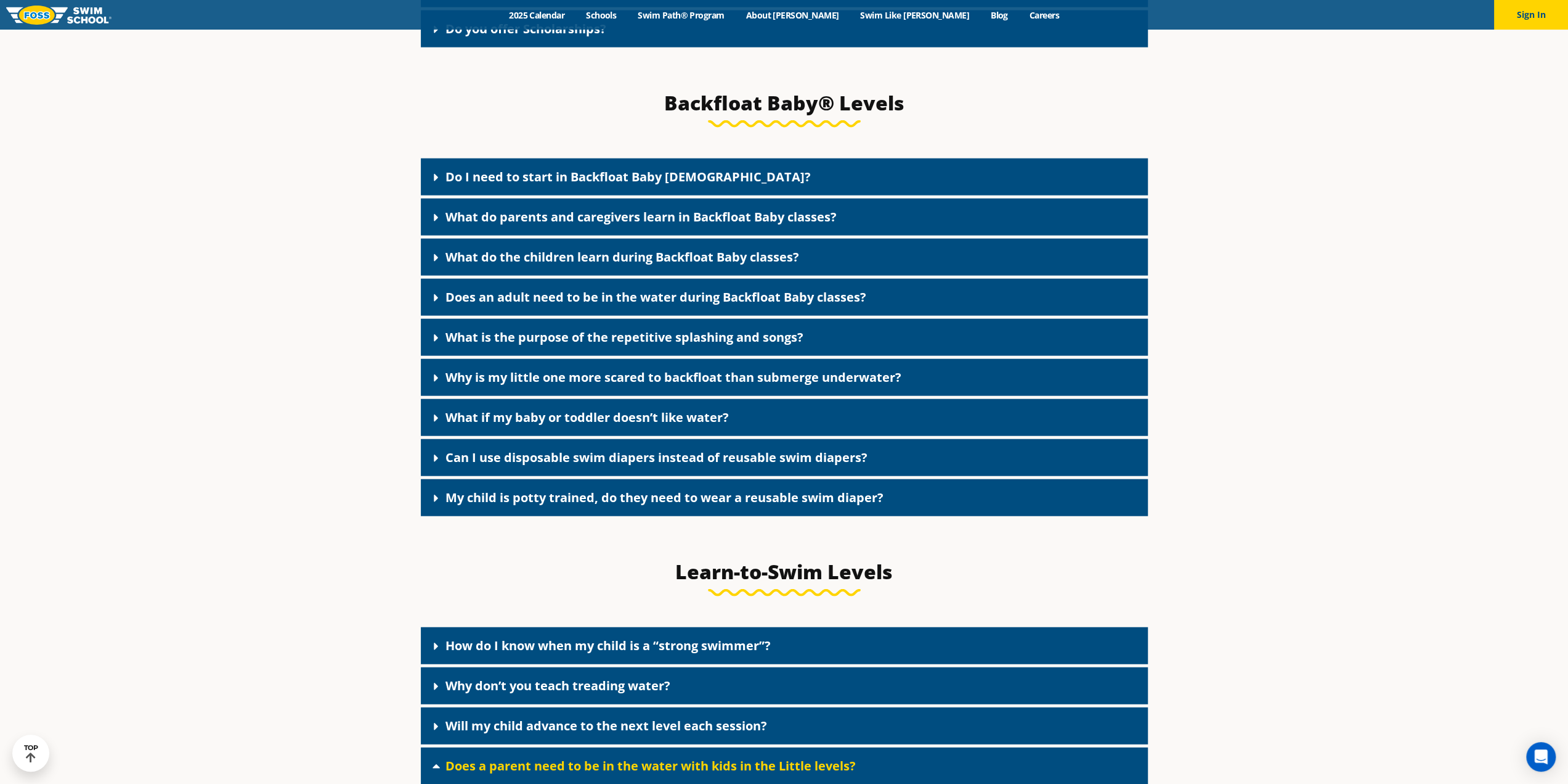
click at [480, 425] on link "What if my baby or toddler doesn’t like water?" at bounding box center [587, 417] width 284 height 16
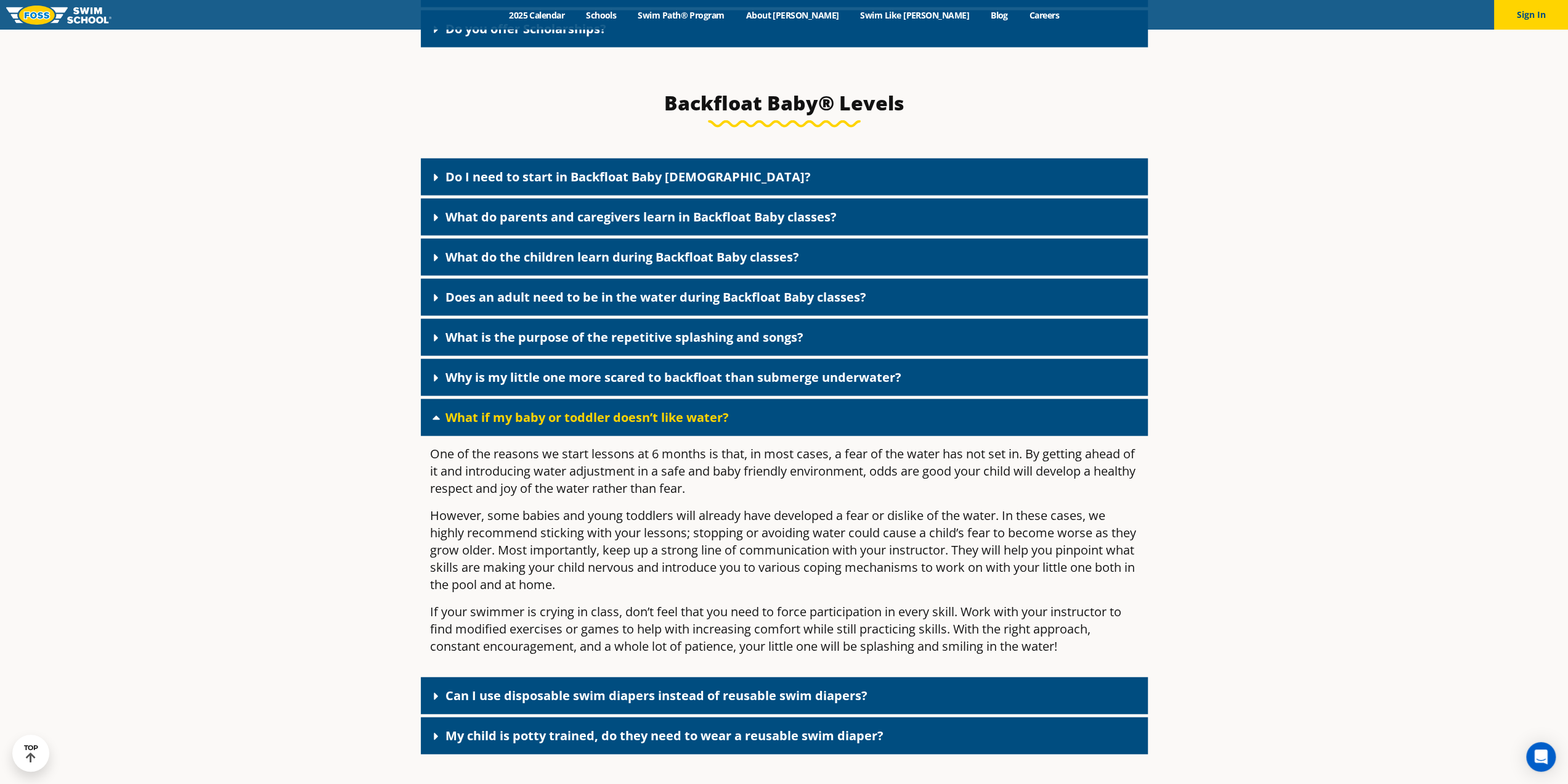
click at [652, 316] on div "Does an adult need to be in the water during Backfloat Baby classes?" at bounding box center [784, 297] width 728 height 37
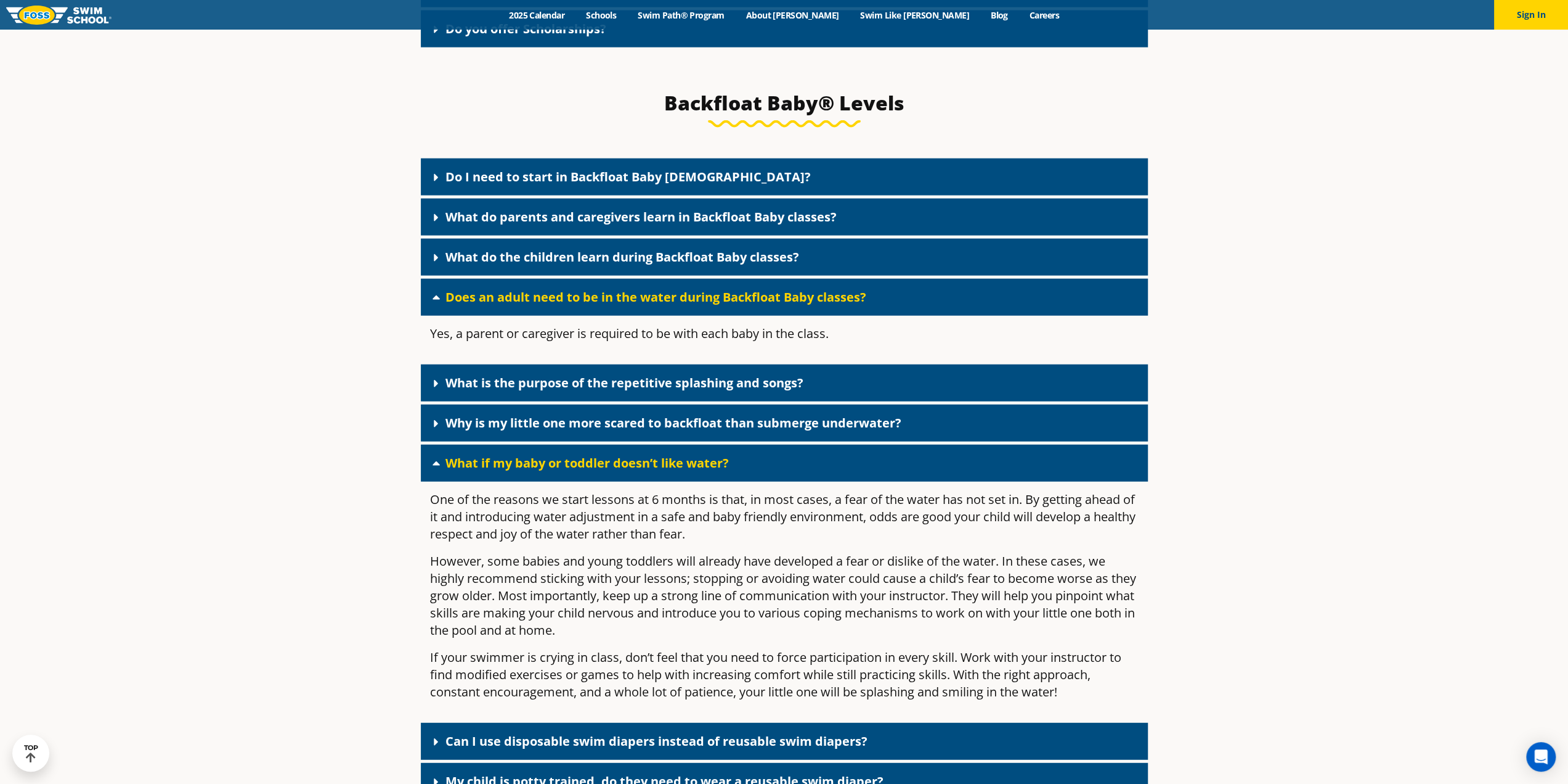
click at [654, 305] on link "Does an adult need to be in the water during Backfloat Baby classes?" at bounding box center [656, 297] width 421 height 16
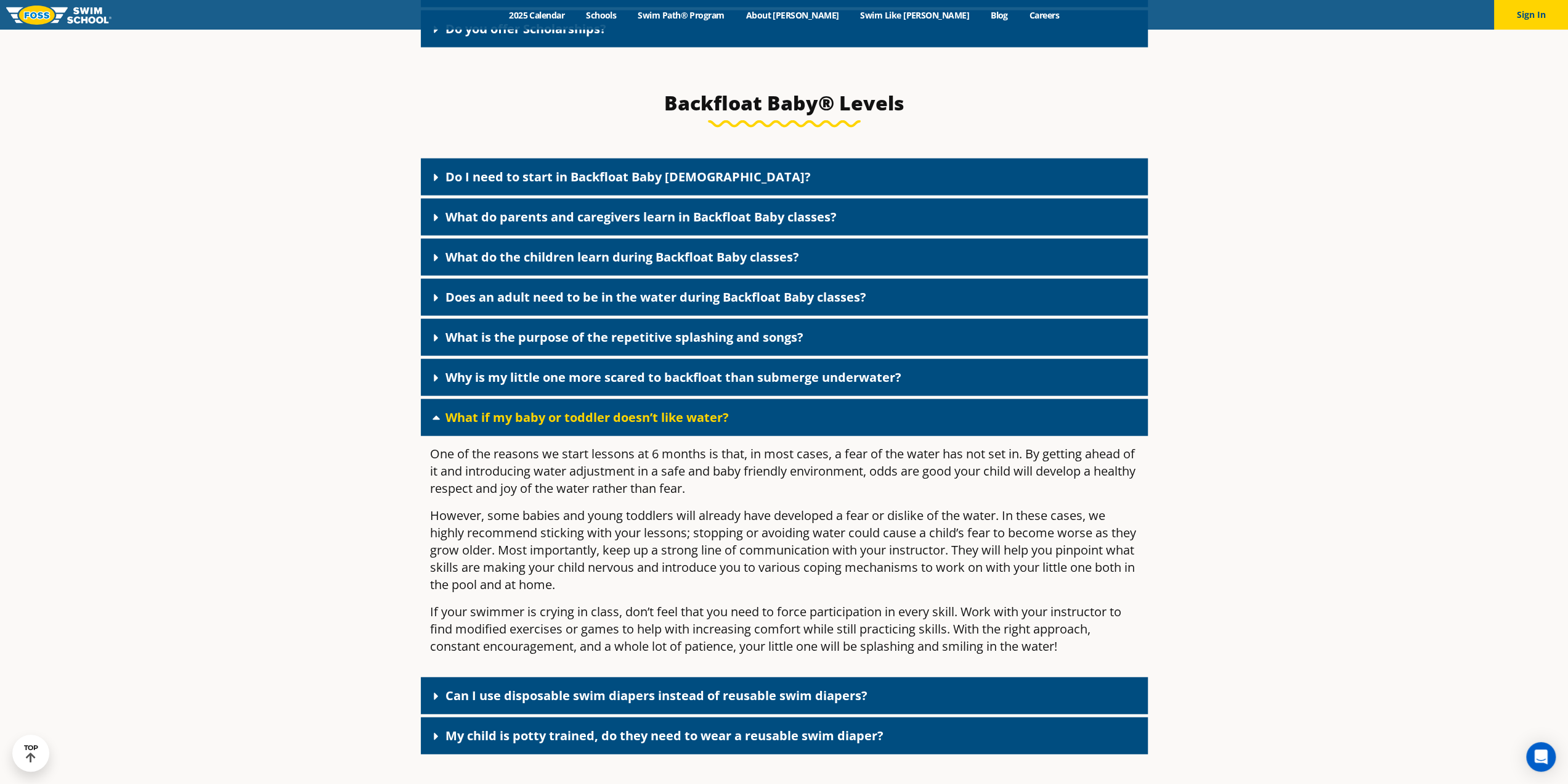
click at [649, 345] on link "What is the purpose of the repetitive splashing and songs?" at bounding box center [624, 337] width 358 height 16
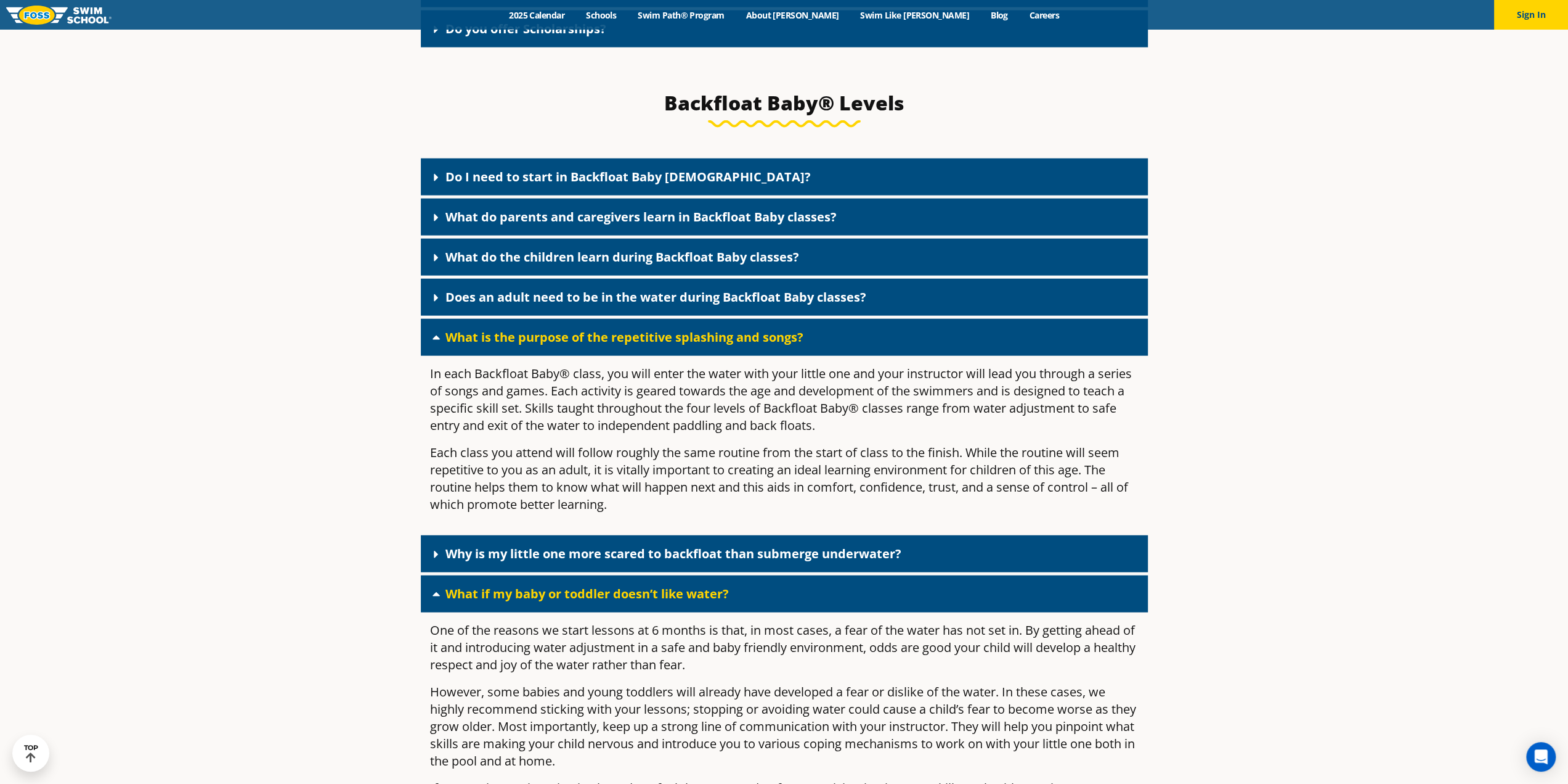
click at [672, 185] on link "Do I need to start in Backfloat Baby 1?" at bounding box center [628, 176] width 366 height 16
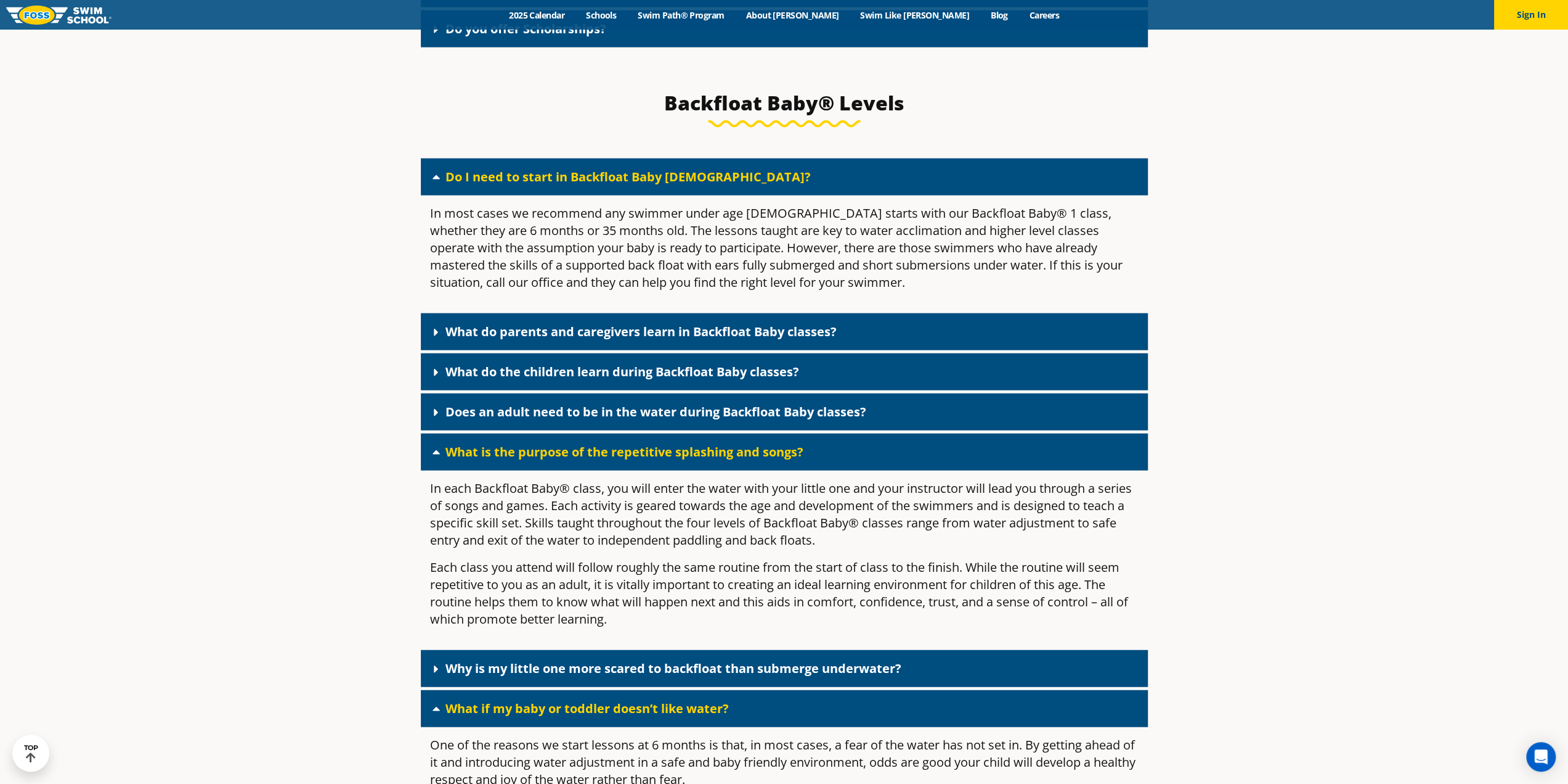
click at [523, 340] on link "What do parents and caregivers learn in Backfloat Baby classes?" at bounding box center [641, 331] width 391 height 16
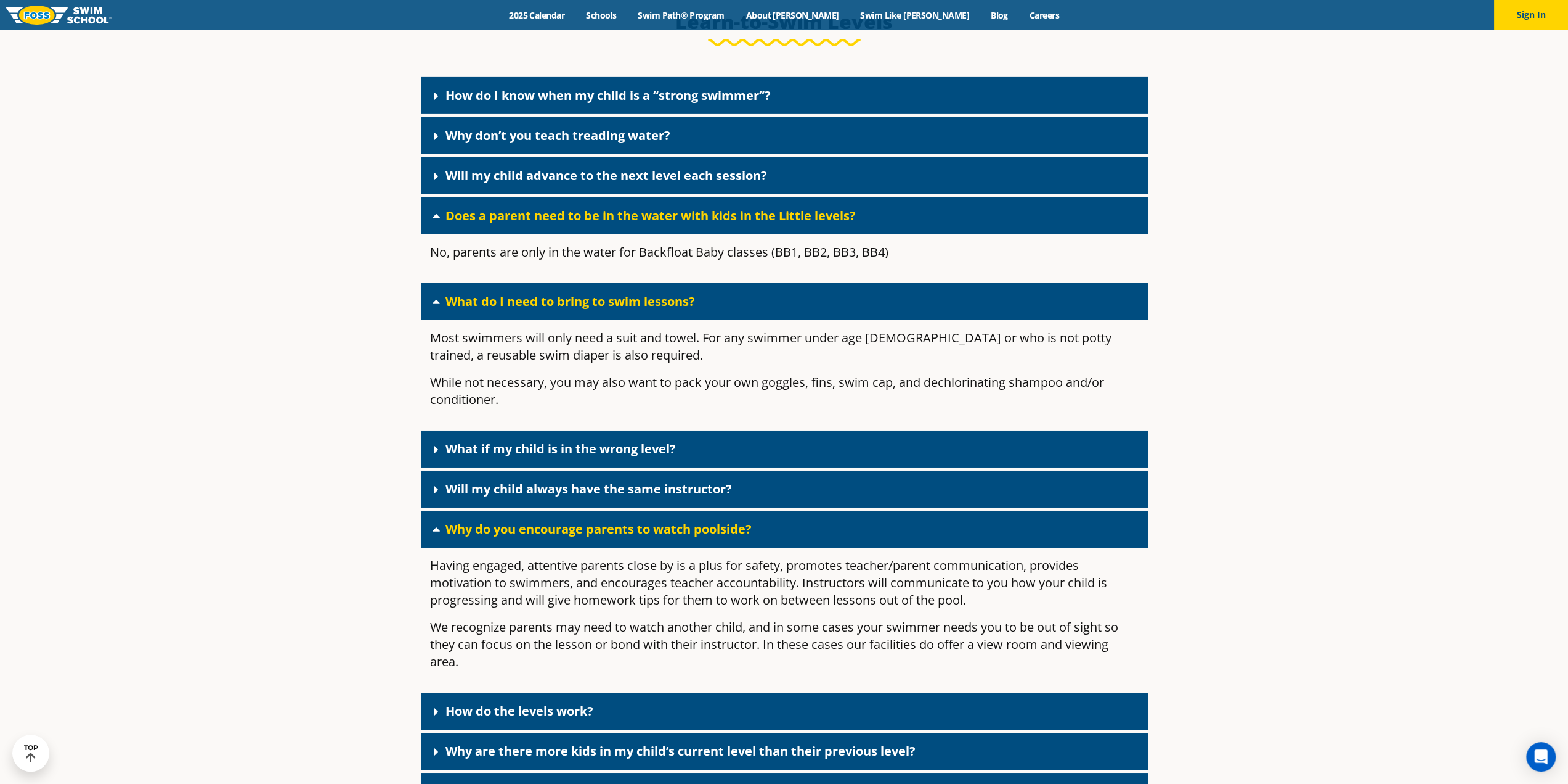
scroll to position [4131, 0]
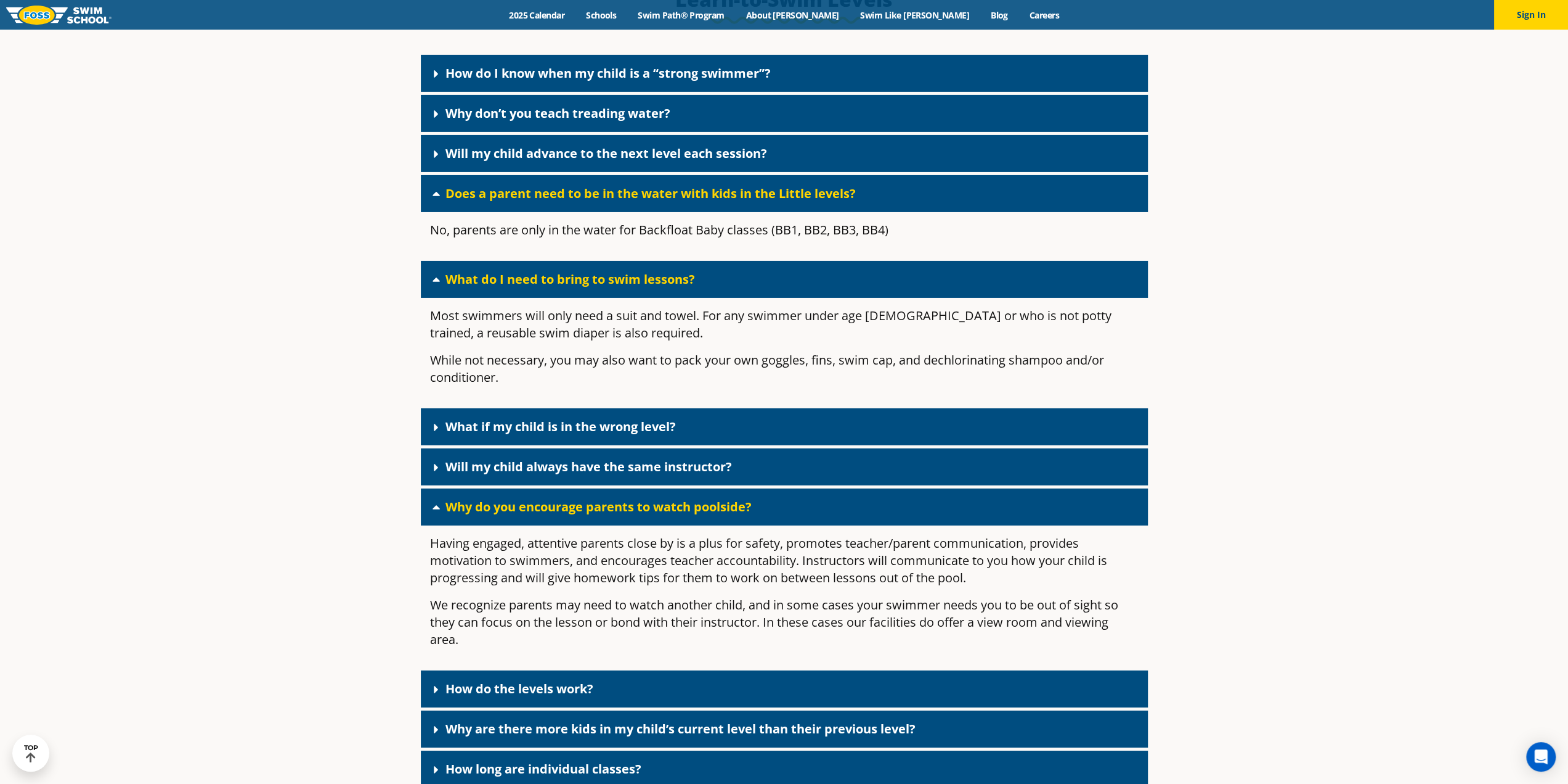
click at [600, 475] on link "Will my child always have the same instructor?" at bounding box center [589, 466] width 287 height 16
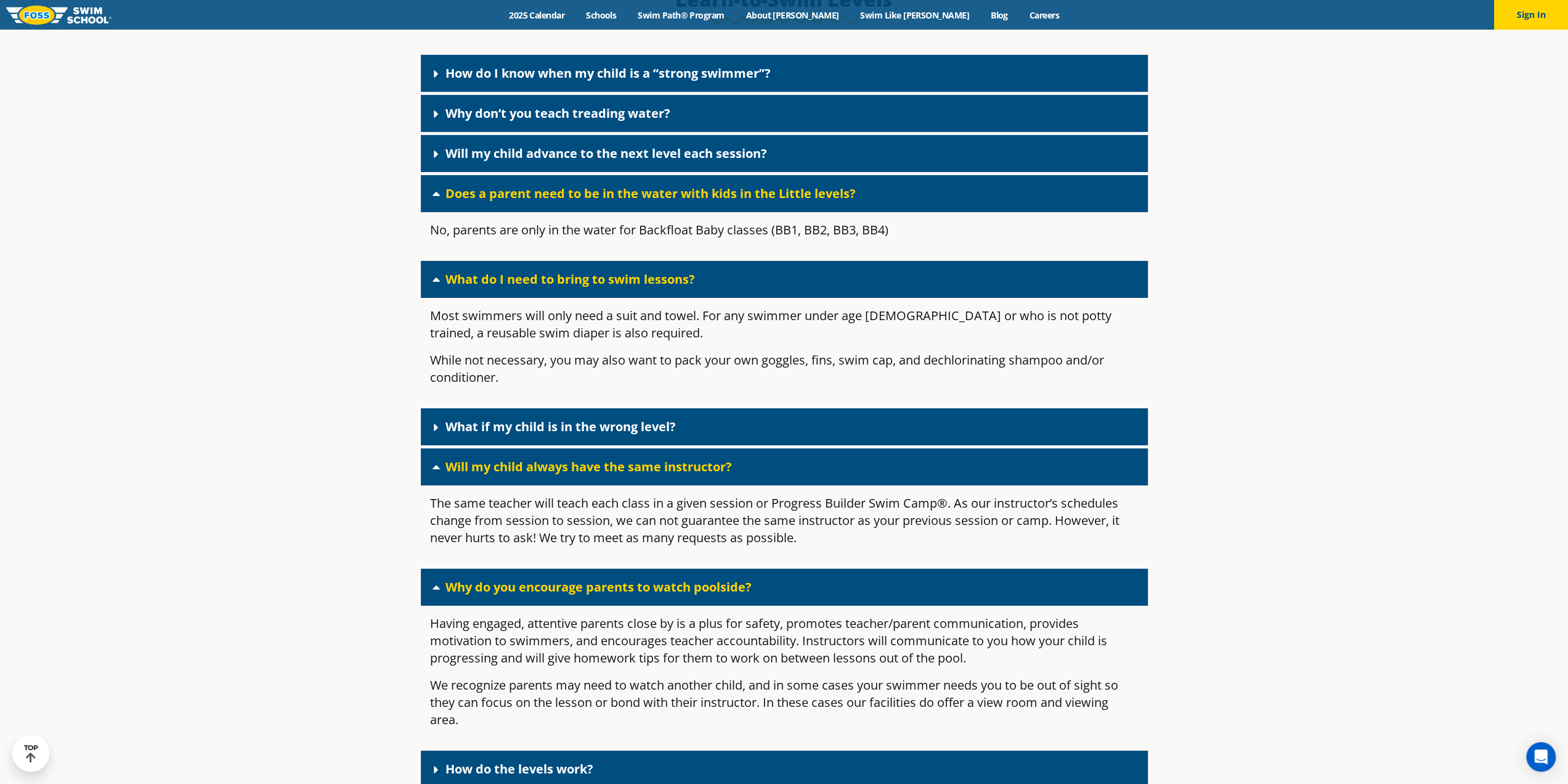
click at [607, 434] on link "What if my child is in the wrong level?" at bounding box center [561, 426] width 231 height 16
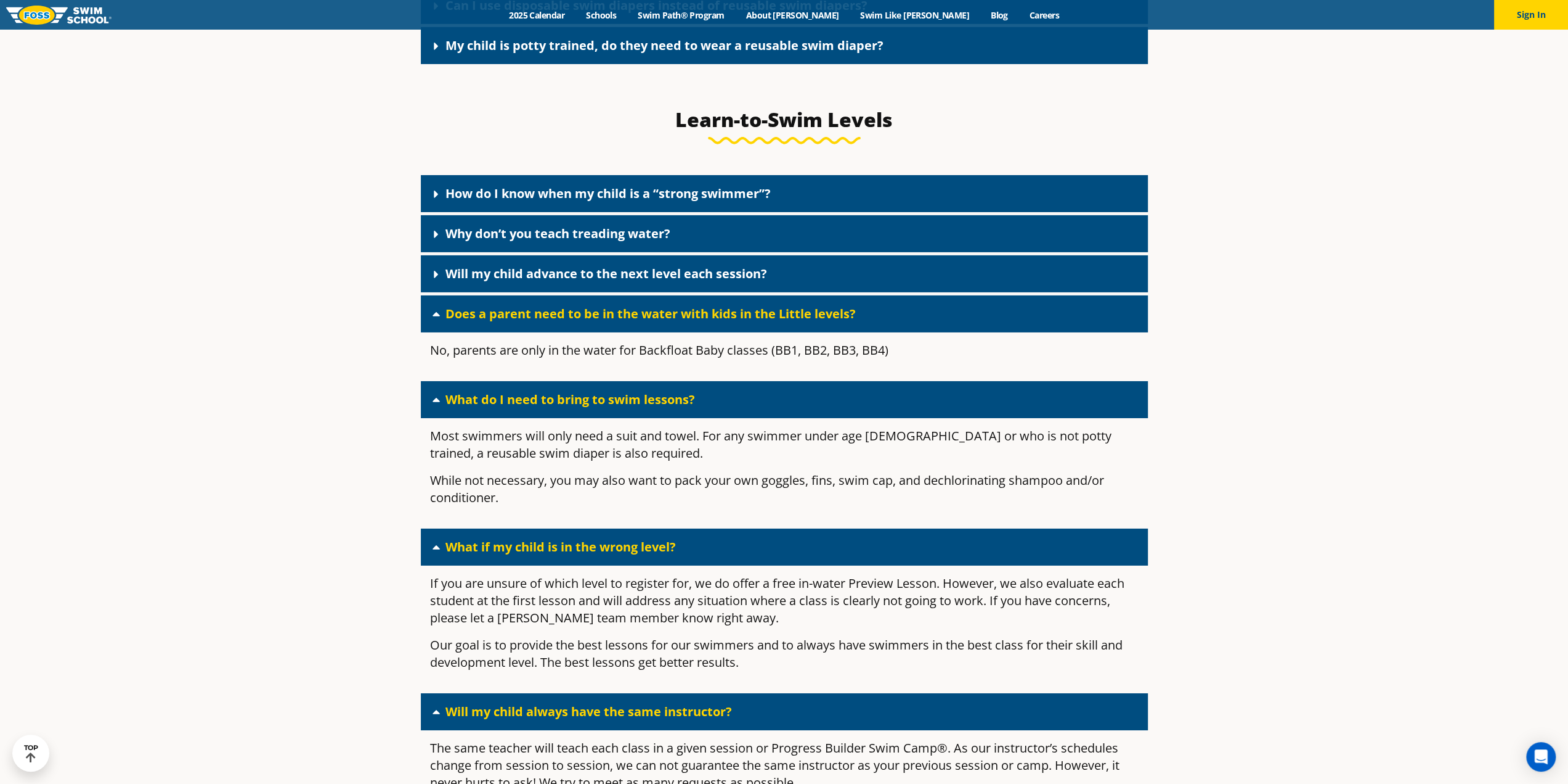
scroll to position [4008, 0]
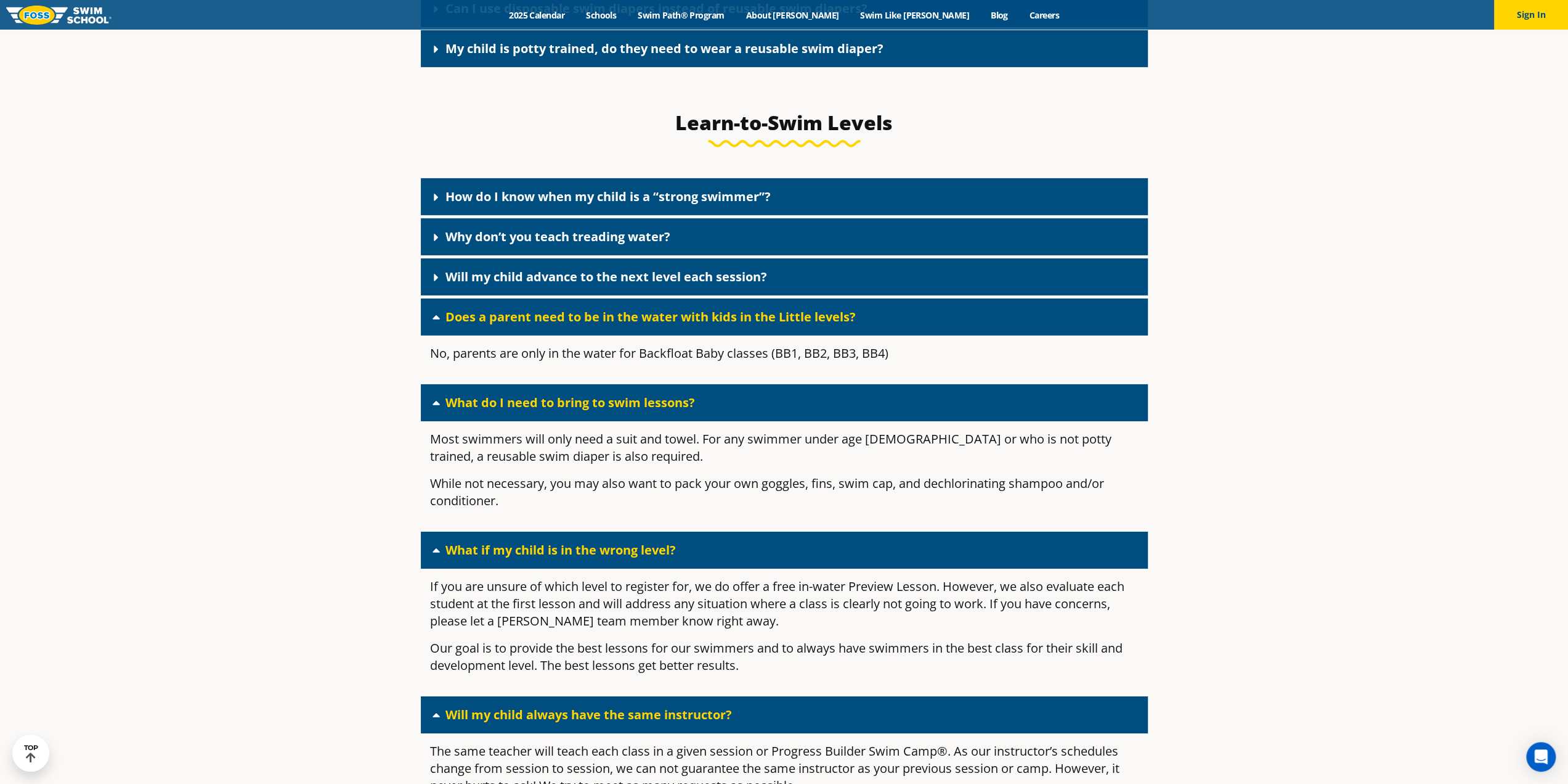
click at [580, 285] on link "Will my child advance to the next level each session?" at bounding box center [606, 277] width 322 height 16
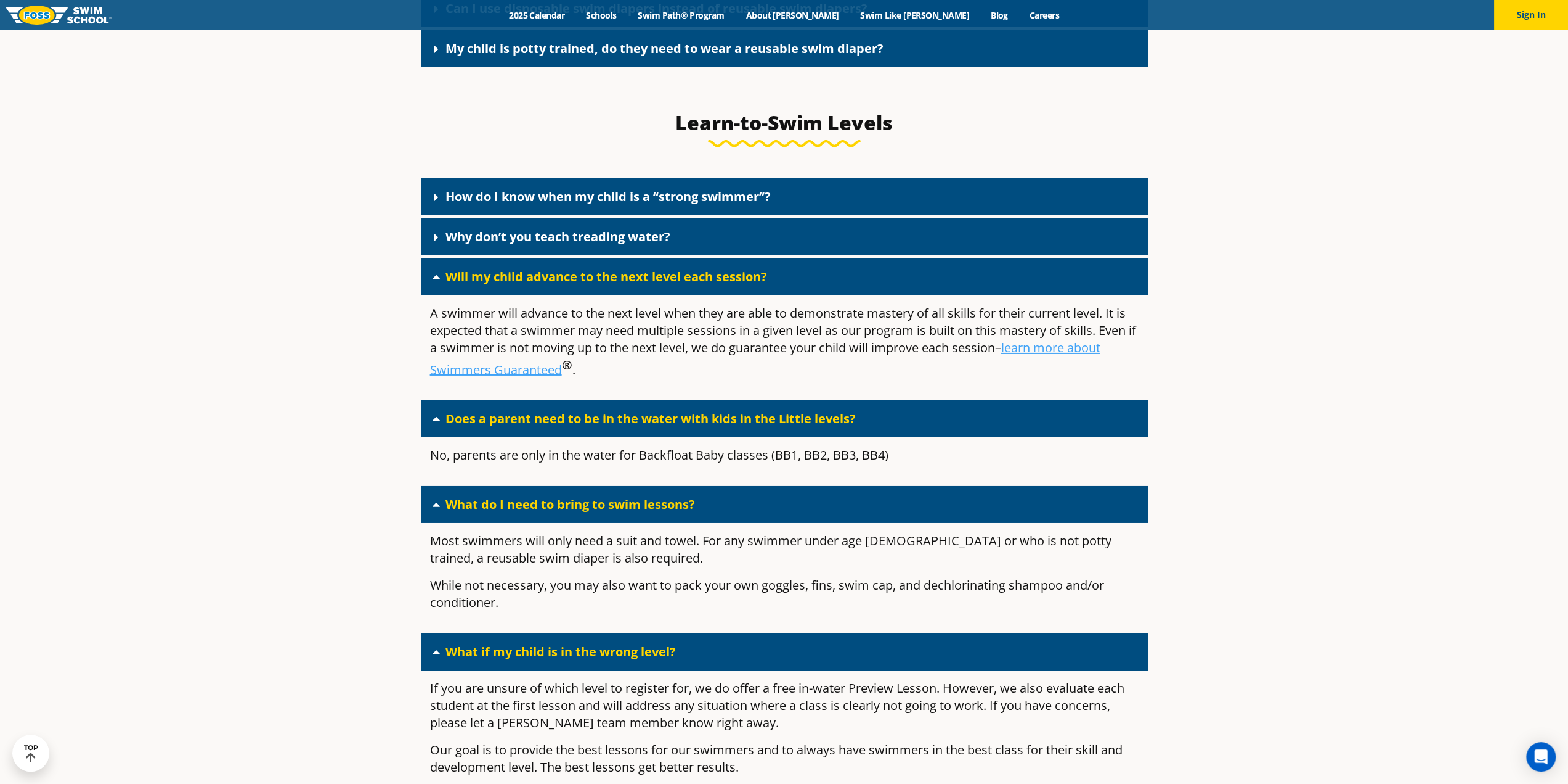
click at [580, 274] on div "How do I know when my child is a “strong swimmer”? Our goal is to provide every…" at bounding box center [784, 738] width 728 height 1120
click at [580, 255] on div "Why don’t you teach treading water?" at bounding box center [784, 236] width 728 height 37
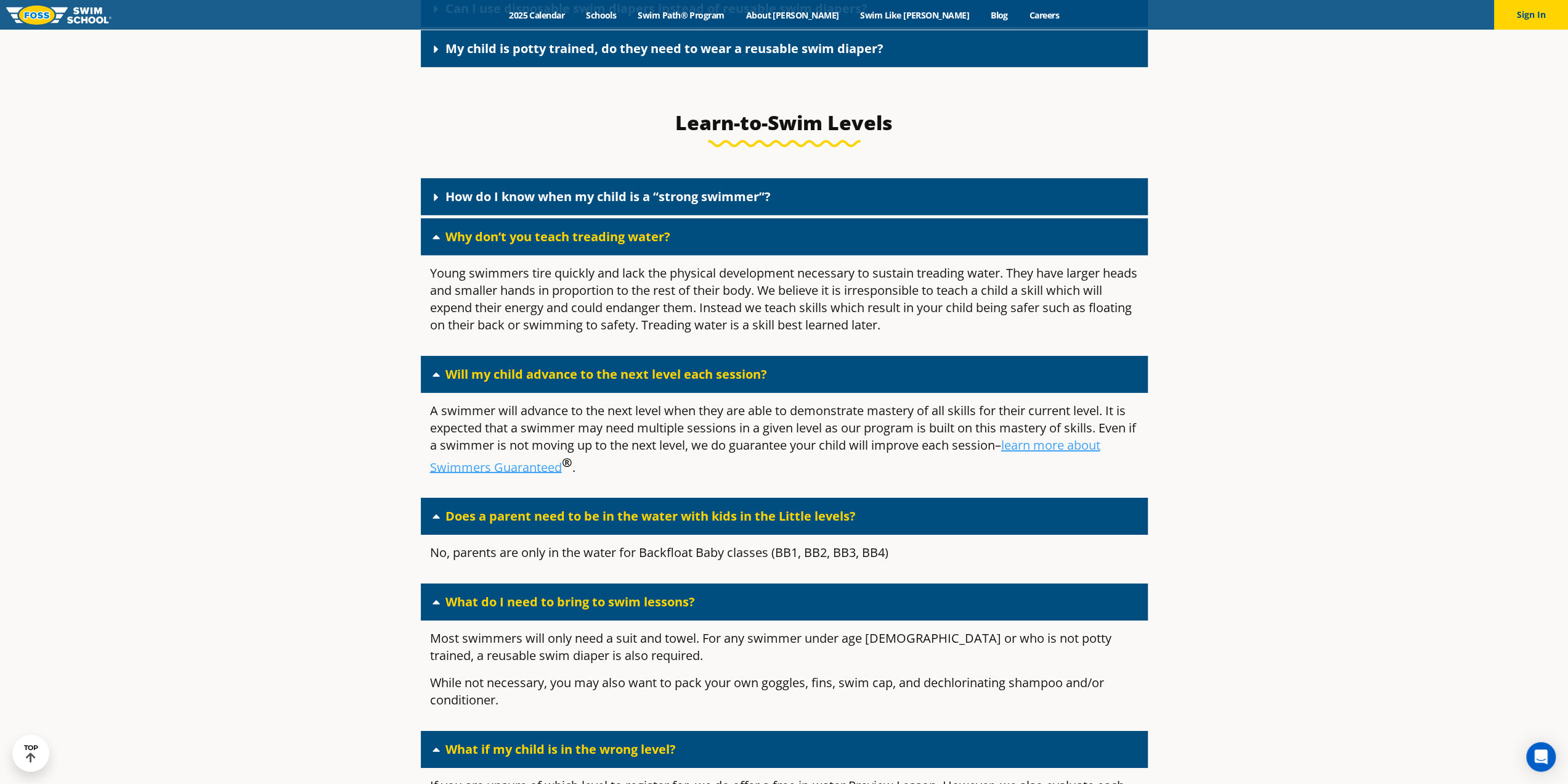
click at [587, 205] on link "How do I know when my child is a “strong swimmer”?" at bounding box center [608, 196] width 325 height 16
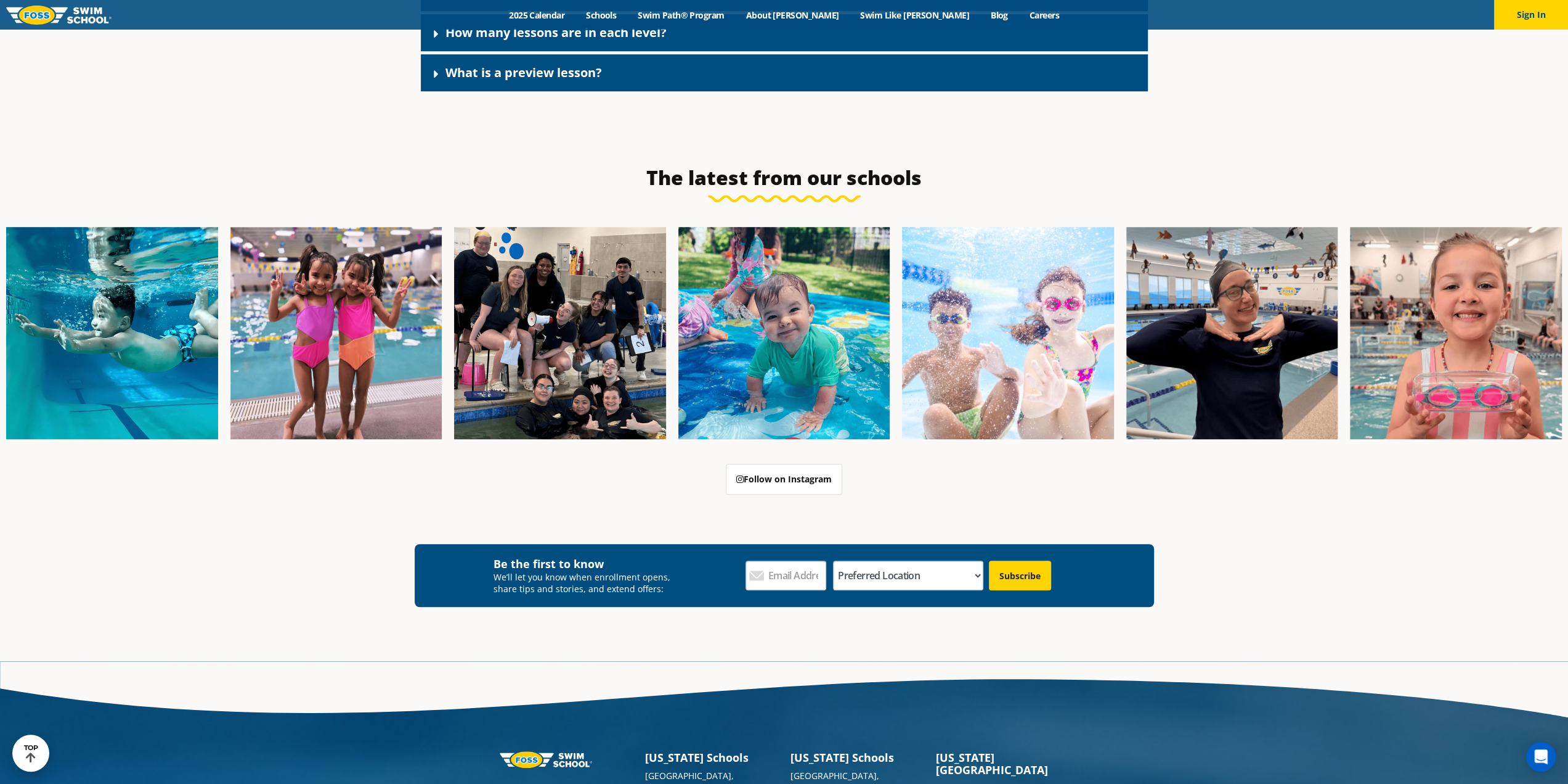
scroll to position [5716, 0]
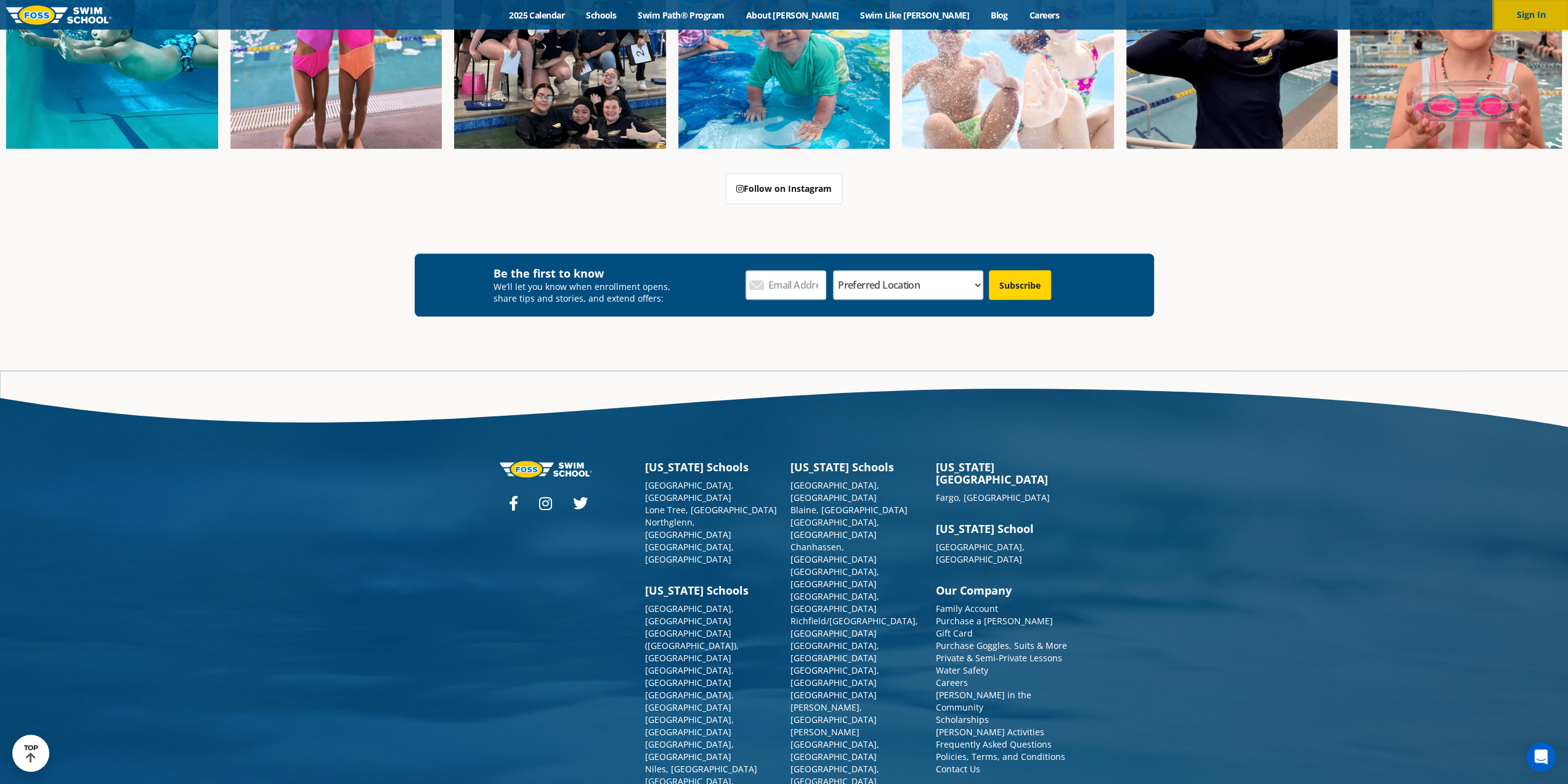
click at [1548, 17] on button "Sign In" at bounding box center [1531, 15] width 74 height 29
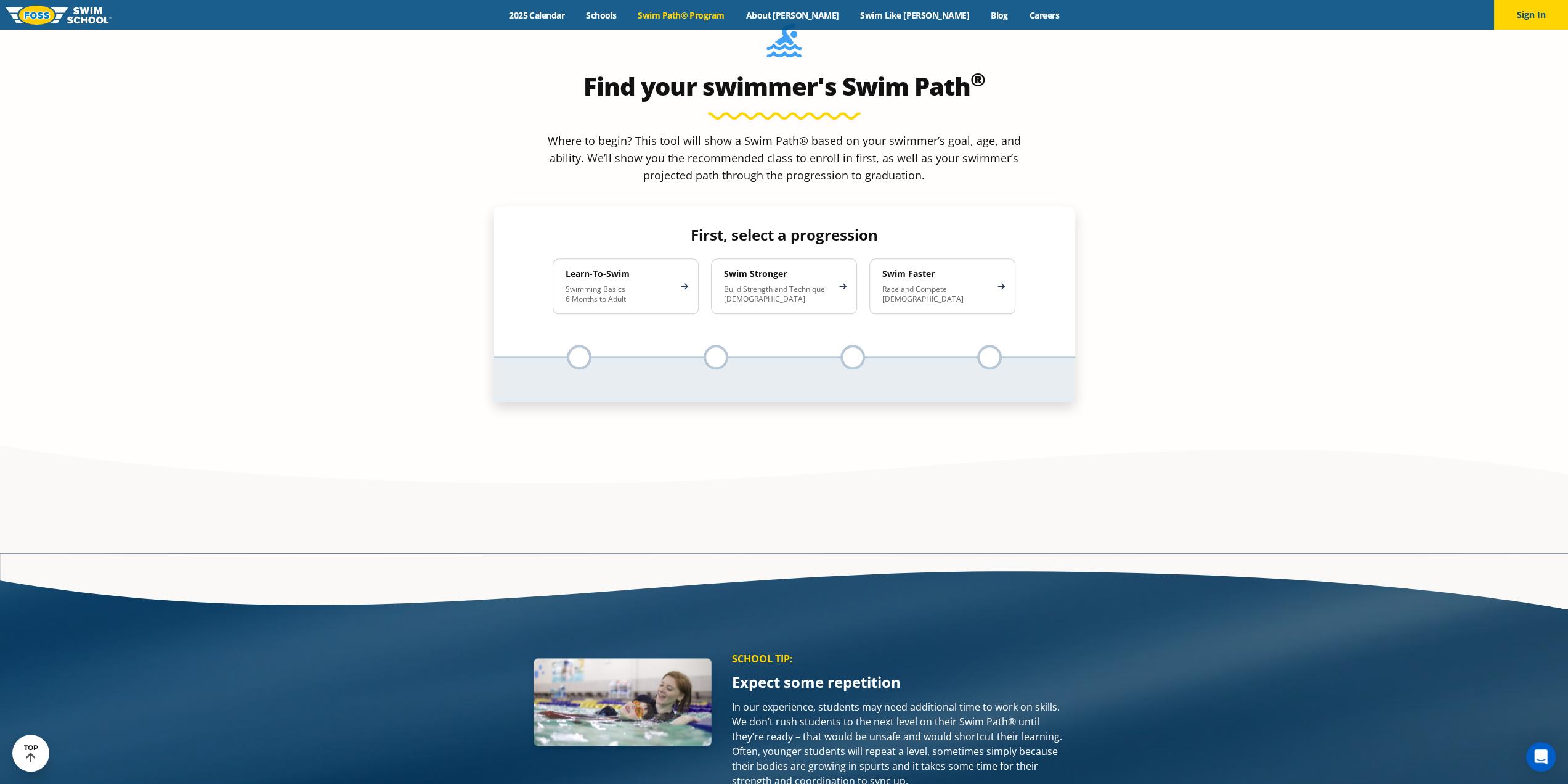
scroll to position [1849, 0]
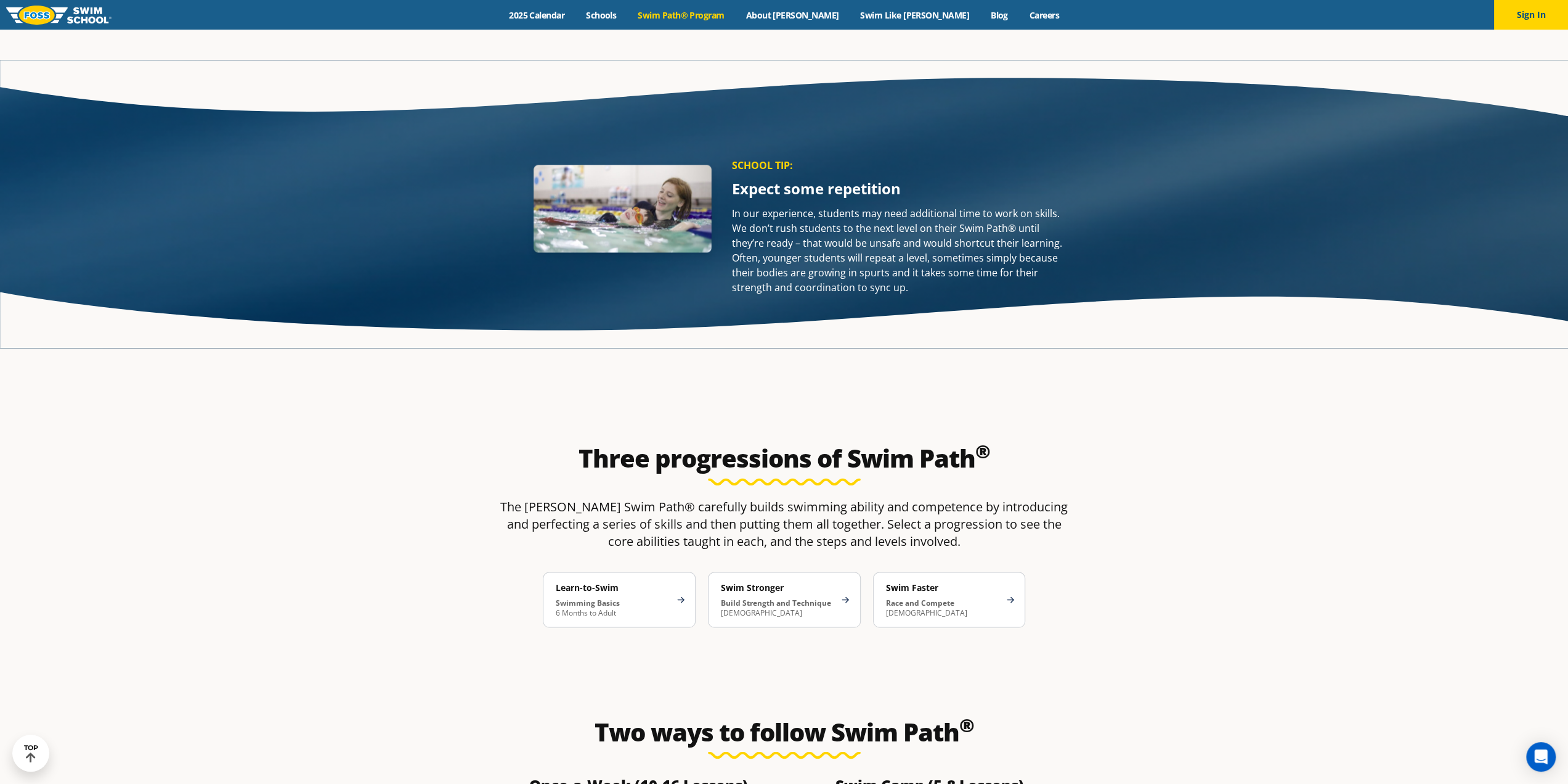
click at [580, 6] on div "Menu 2025 Calendar Schools Swim Path® Program About FOSS Swim Like Regan Blog C…" at bounding box center [784, 15] width 1568 height 29
click at [576, 12] on link "2025 Calendar" at bounding box center [536, 15] width 77 height 11
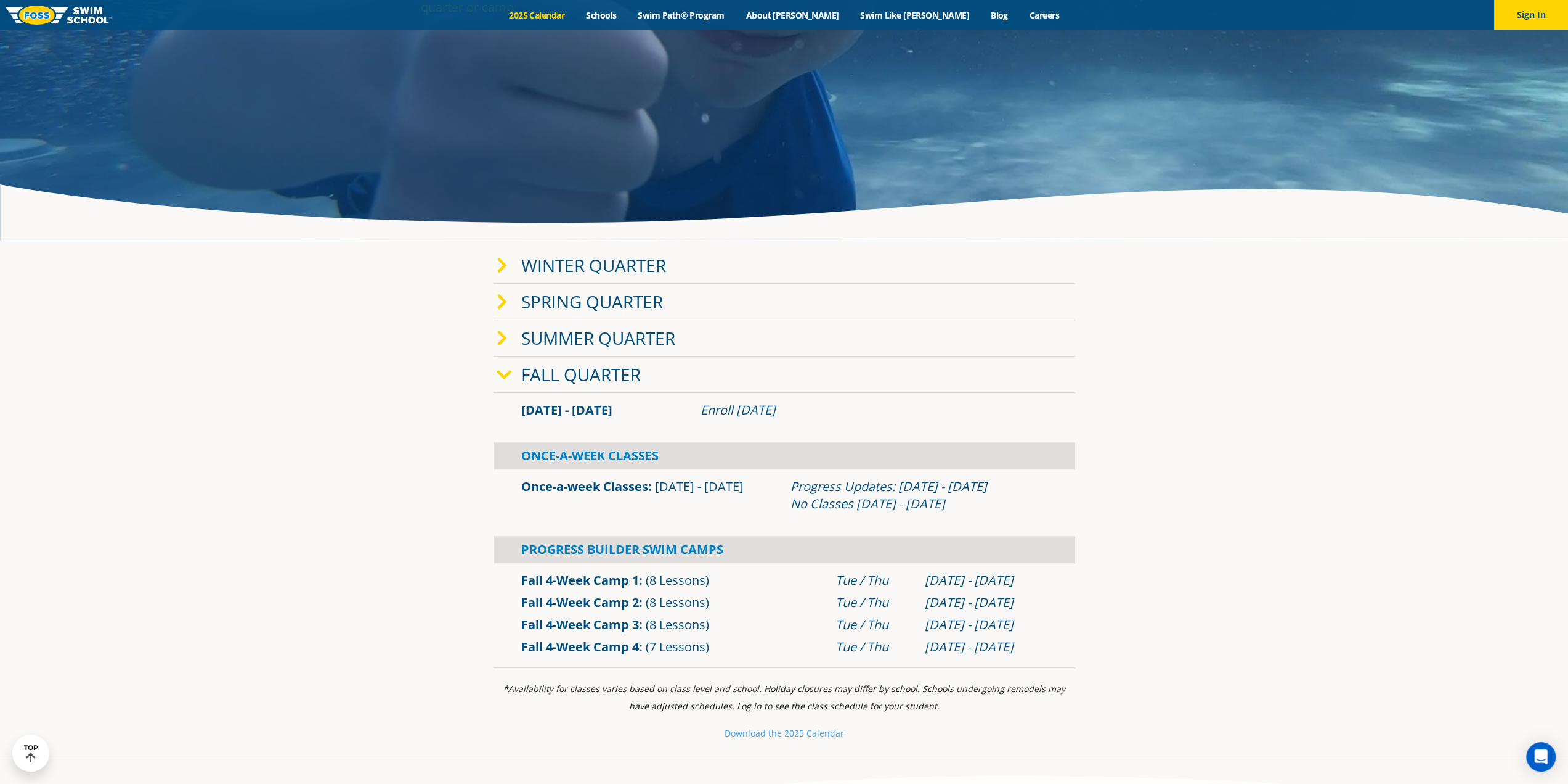
click at [594, 264] on link "Winter Quarter" at bounding box center [593, 265] width 145 height 24
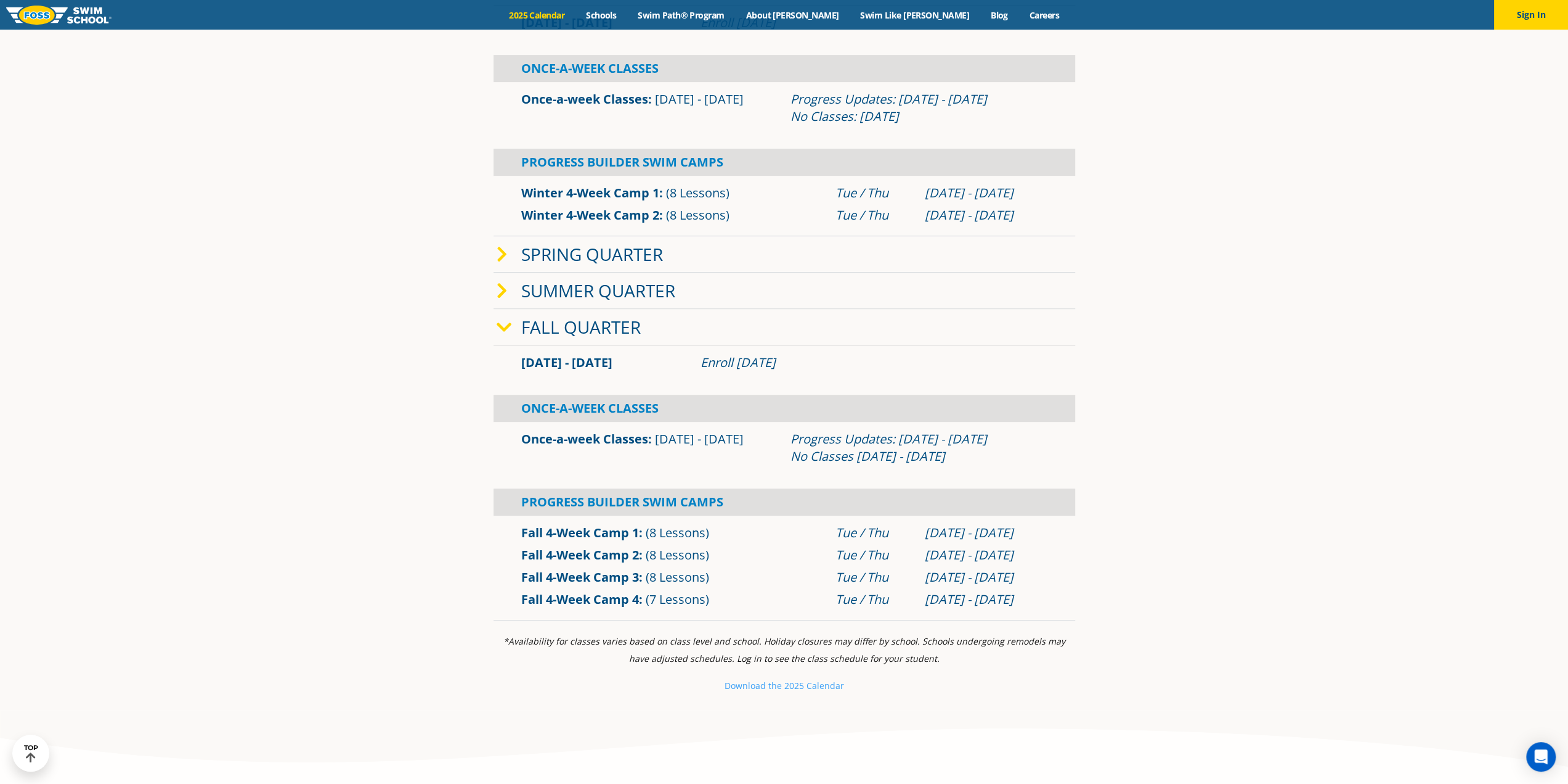
scroll to position [616, 0]
